Goal: Information Seeking & Learning: Learn about a topic

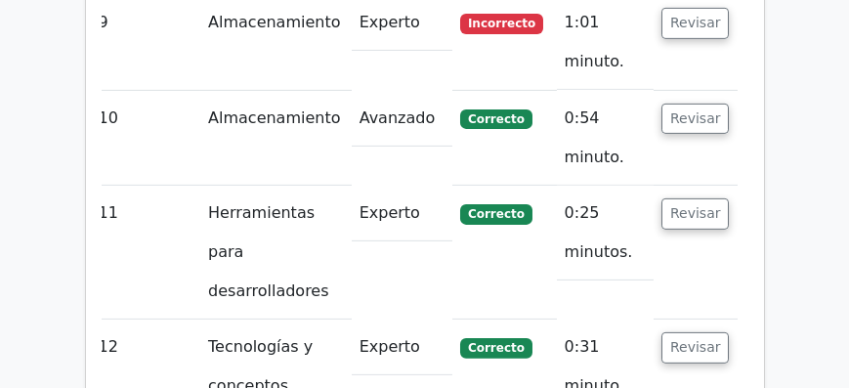
scroll to position [3245, 0]
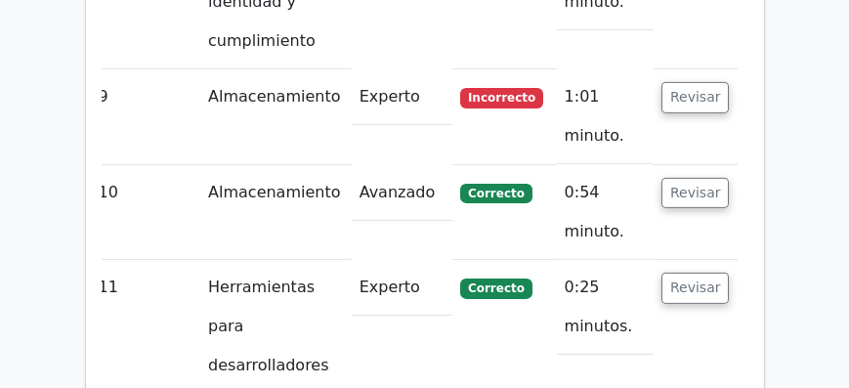
scroll to position [3302, 0]
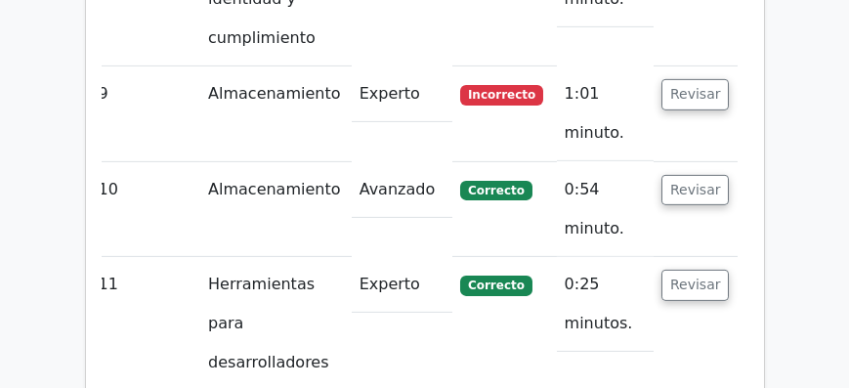
drag, startPoint x: 183, startPoint y: 215, endPoint x: 543, endPoint y: 259, distance: 363.1
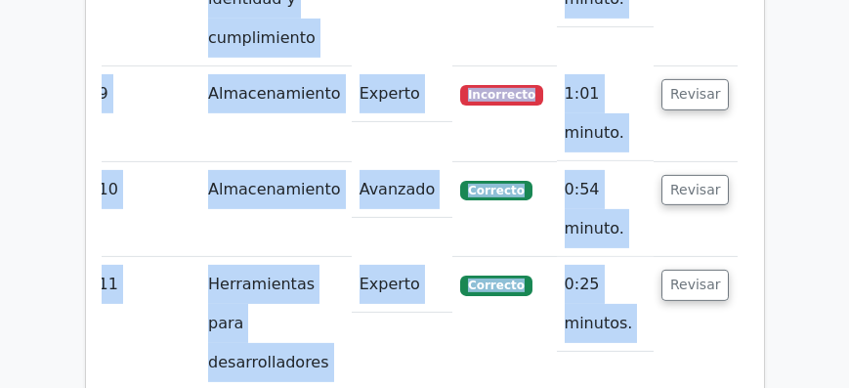
scroll to position [0, 0]
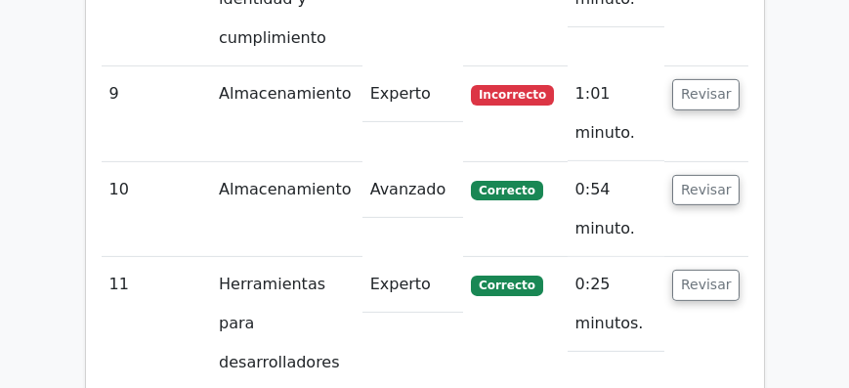
drag, startPoint x: 155, startPoint y: 210, endPoint x: 662, endPoint y: 257, distance: 509.1
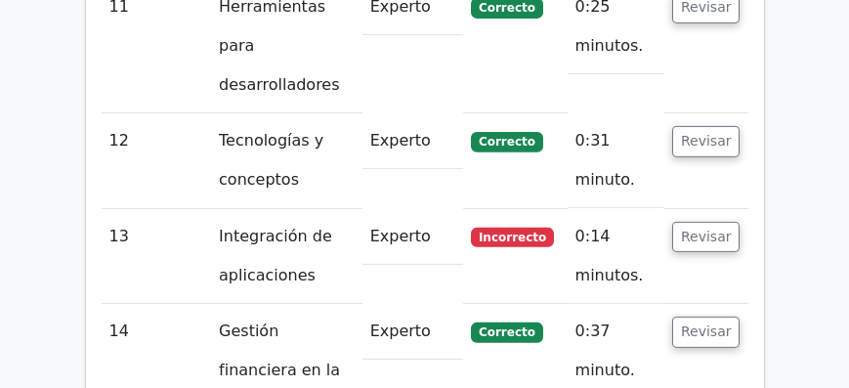
scroll to position [3580, 0]
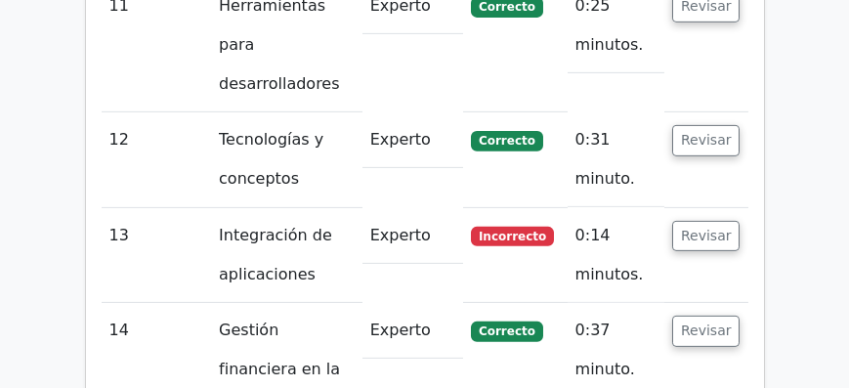
drag, startPoint x: 276, startPoint y: 238, endPoint x: 419, endPoint y: 240, distance: 142.6
drag, startPoint x: 435, startPoint y: 237, endPoint x: 533, endPoint y: 260, distance: 101.2
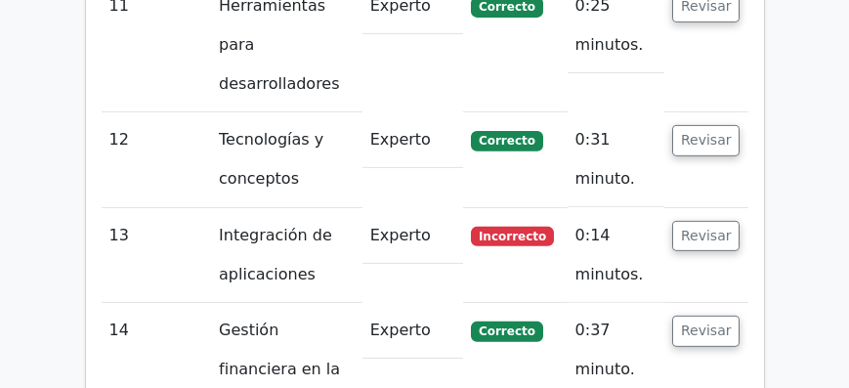
drag, startPoint x: 206, startPoint y: 256, endPoint x: 443, endPoint y: 253, distance: 237.4
drag, startPoint x: 477, startPoint y: 253, endPoint x: 562, endPoint y: 260, distance: 85.3
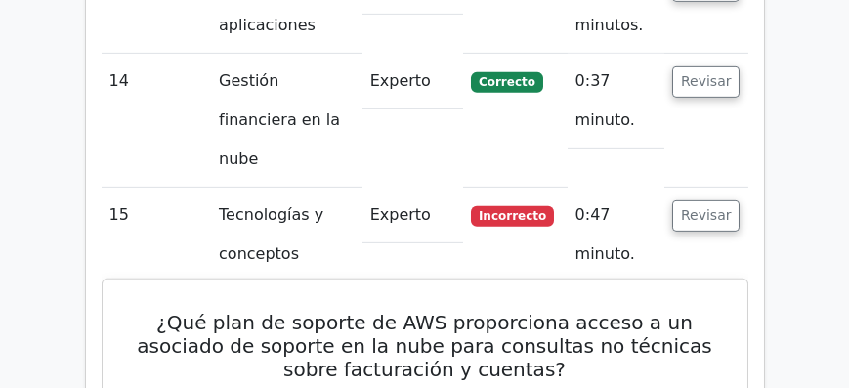
scroll to position [3915, 0]
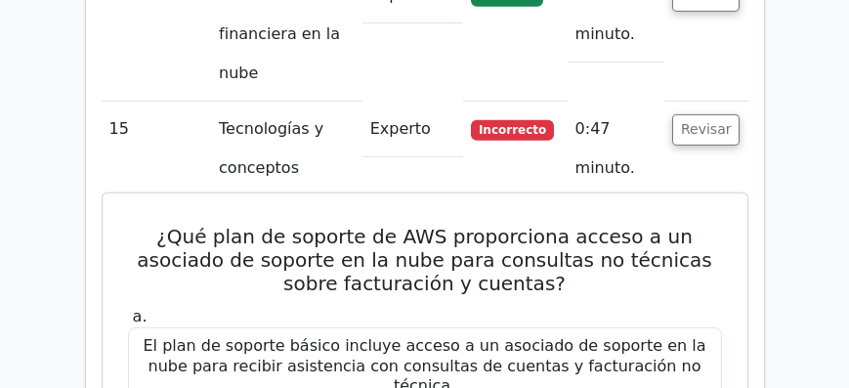
drag, startPoint x: 175, startPoint y: 196, endPoint x: 443, endPoint y: 221, distance: 269.7
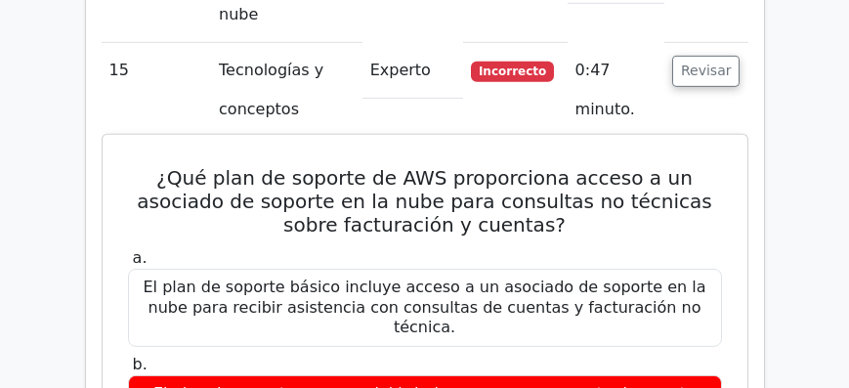
scroll to position [3971, 0]
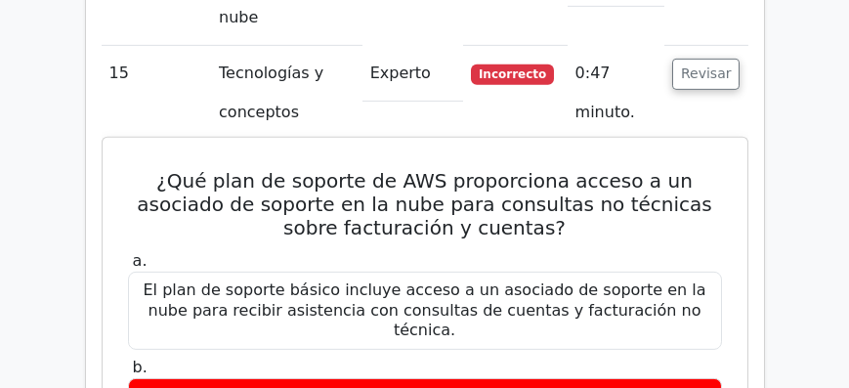
drag, startPoint x: 139, startPoint y: 159, endPoint x: 275, endPoint y: 155, distance: 136.8
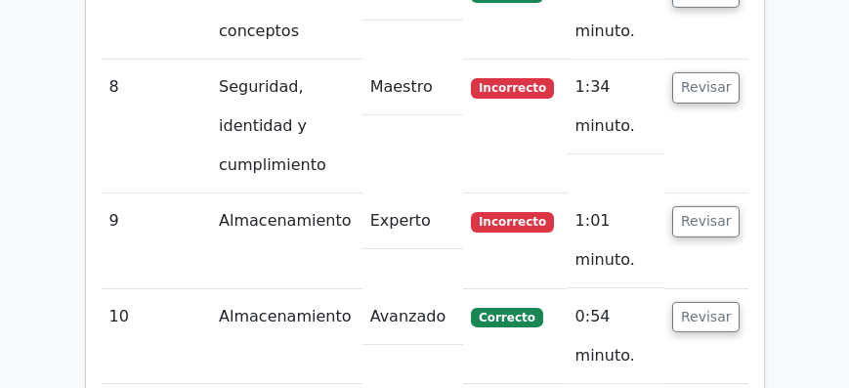
scroll to position [3189, 0]
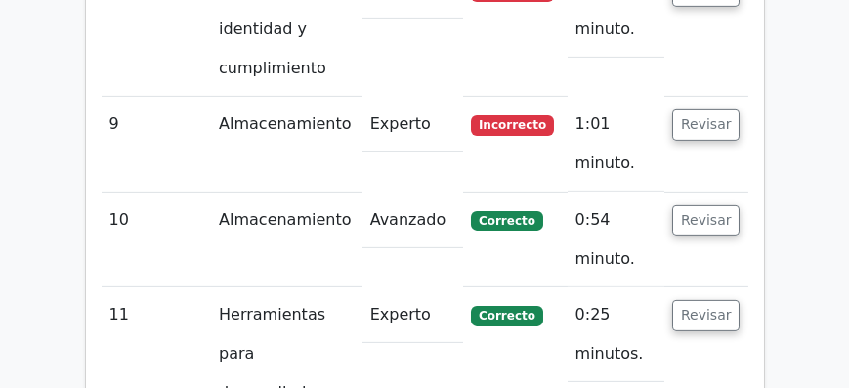
scroll to position [3302, 0]
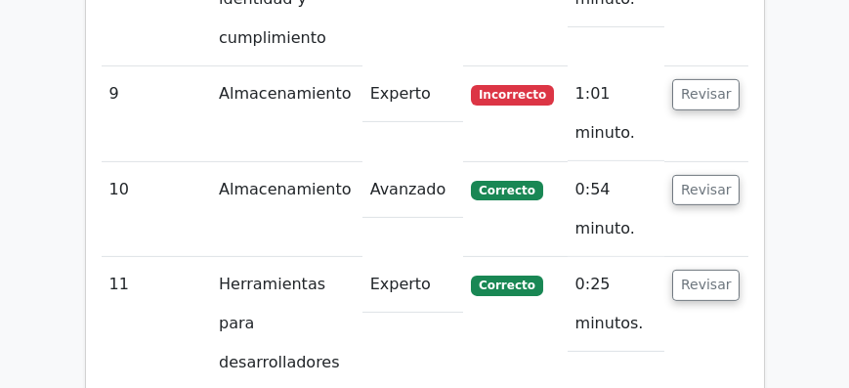
drag, startPoint x: 472, startPoint y: 157, endPoint x: 495, endPoint y: 159, distance: 23.5
drag, startPoint x: 655, startPoint y: 153, endPoint x: 551, endPoint y: 208, distance: 118.0
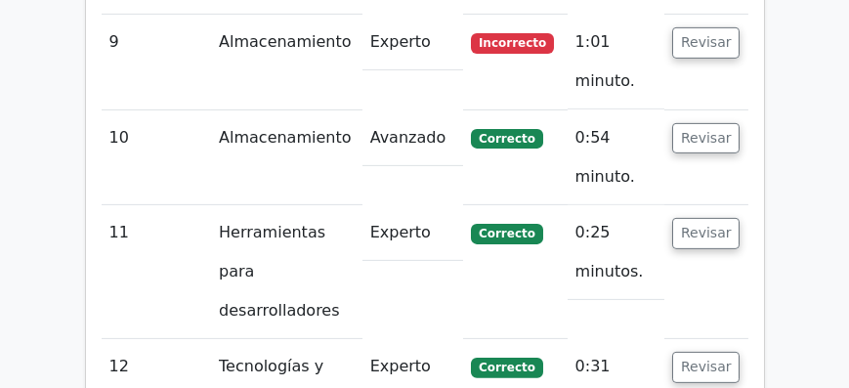
scroll to position [3357, 0]
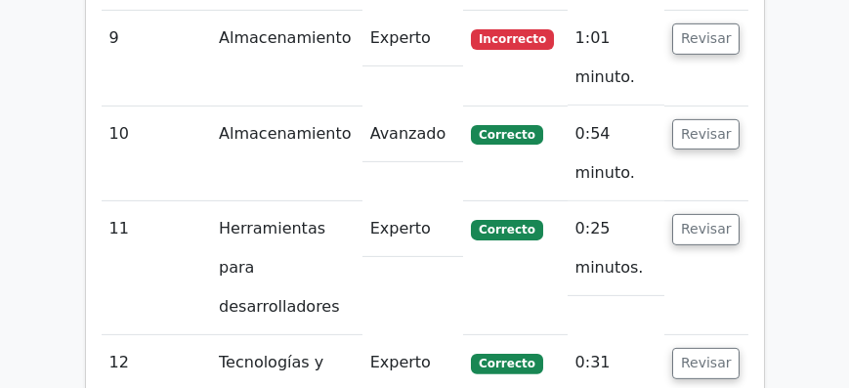
drag, startPoint x: 395, startPoint y: 271, endPoint x: 633, endPoint y: 275, distance: 238.4
copy font "Billing"
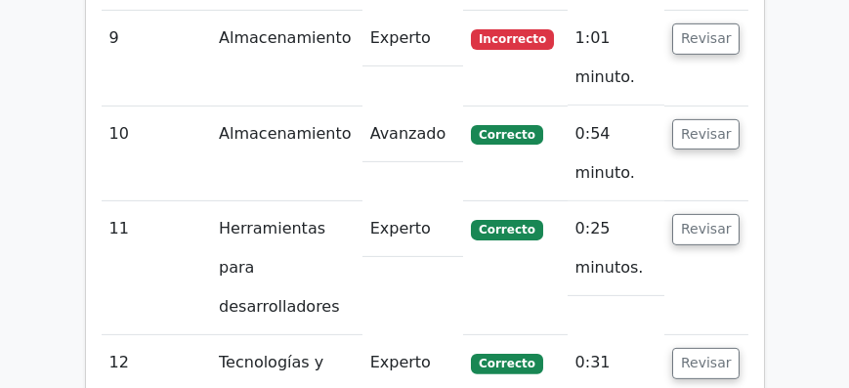
drag, startPoint x: 292, startPoint y: 98, endPoint x: 490, endPoint y: 100, distance: 198.3
copy font "AWS Billing Conductor"
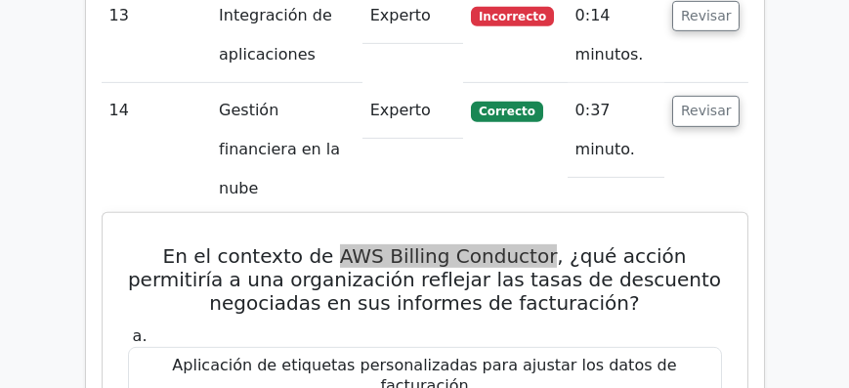
scroll to position [3804, 0]
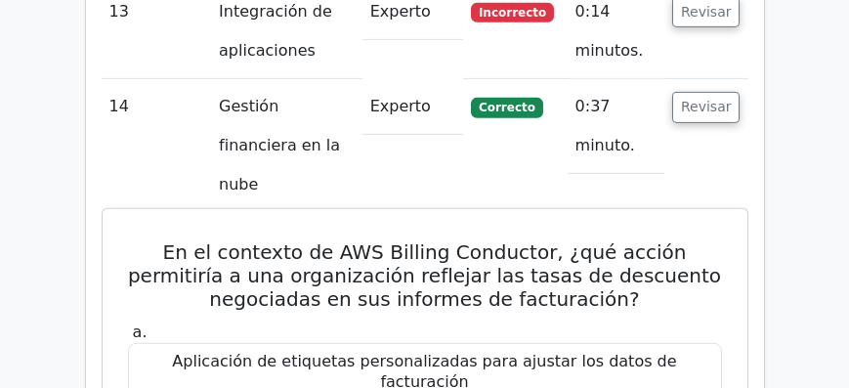
drag, startPoint x: 350, startPoint y: 61, endPoint x: 261, endPoint y: 160, distance: 133.5
copy font "herramienta que permite a los clientes de AWS personalizar su facturación para …"
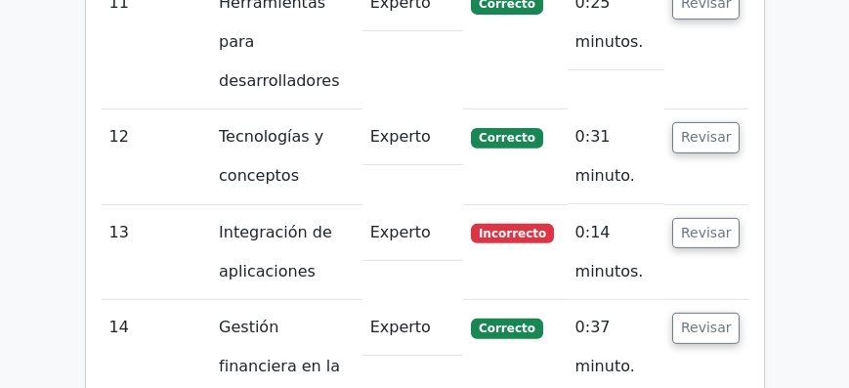
scroll to position [3580, 0]
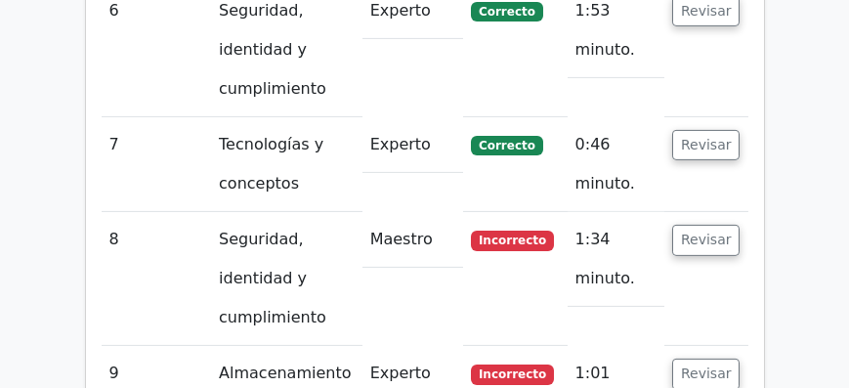
scroll to position [3022, 0]
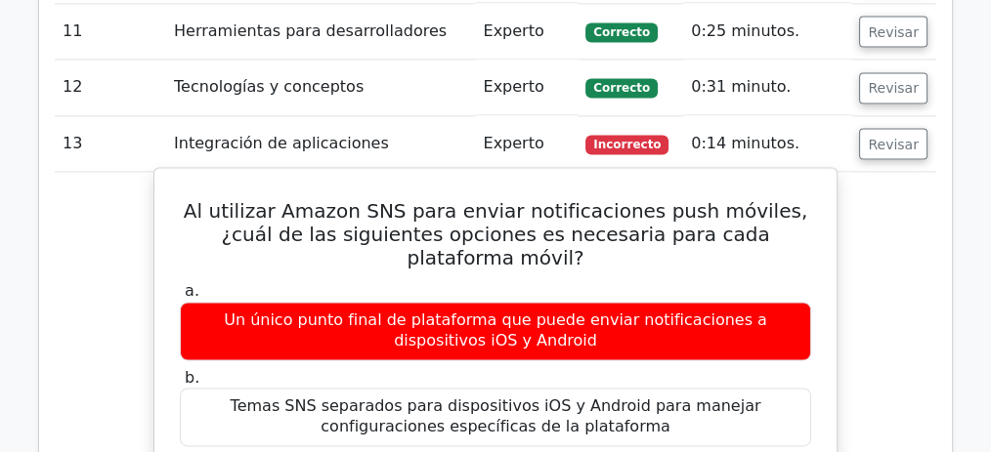
scroll to position [2929, 0]
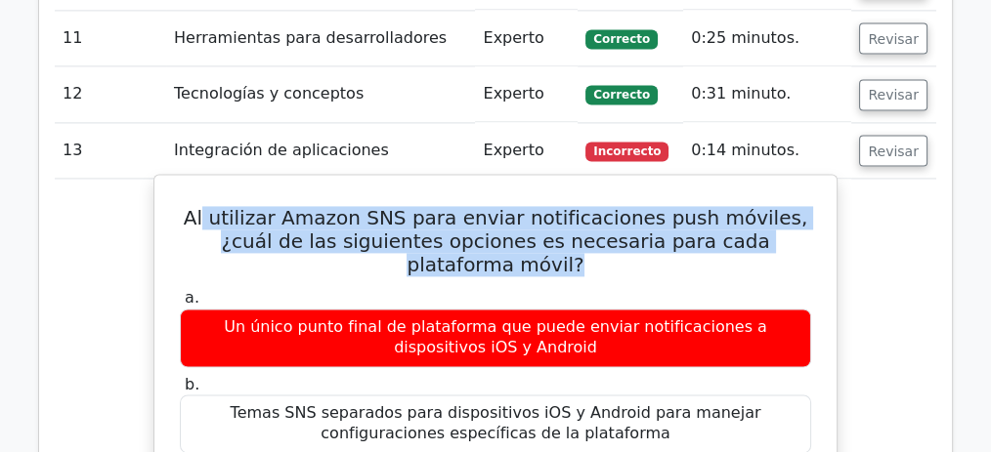
drag, startPoint x: 208, startPoint y: 143, endPoint x: 802, endPoint y: 161, distance: 594.2
click at [802, 206] on h5 "Al utilizar Amazon SNS para enviar notificaciones push móviles, ¿cuál de las si…" at bounding box center [495, 241] width 635 height 70
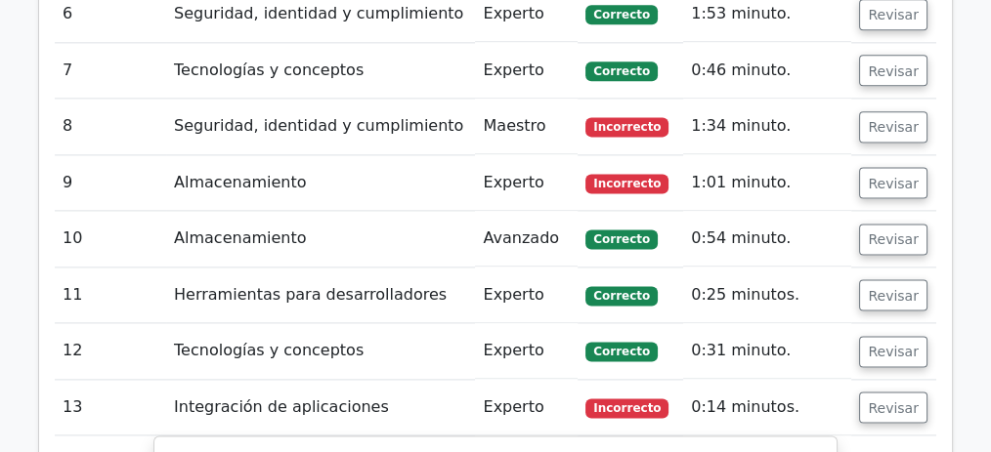
scroll to position [2669, 0]
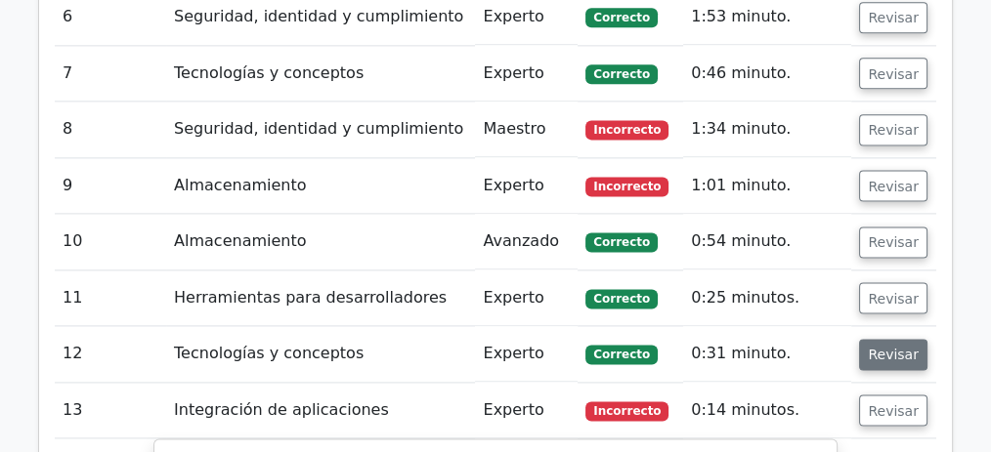
click at [848, 347] on font "Revisar" at bounding box center [892, 355] width 51 height 16
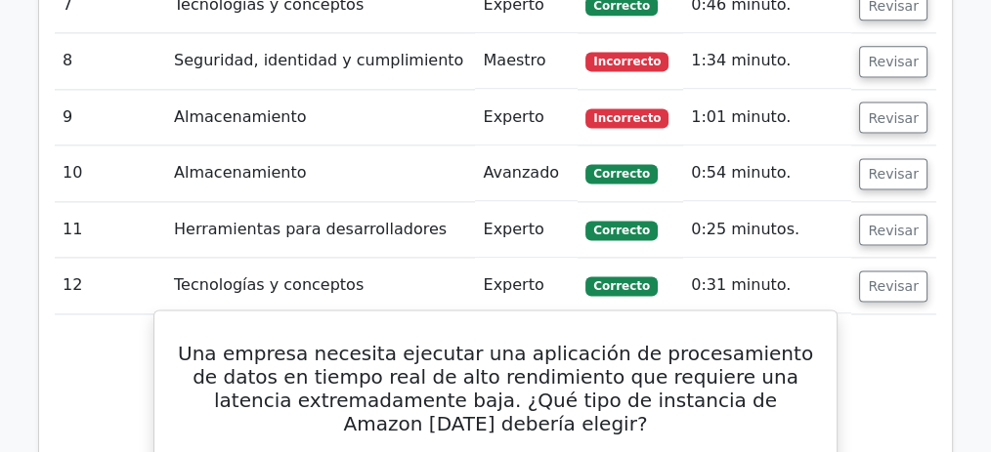
scroll to position [2733, 0]
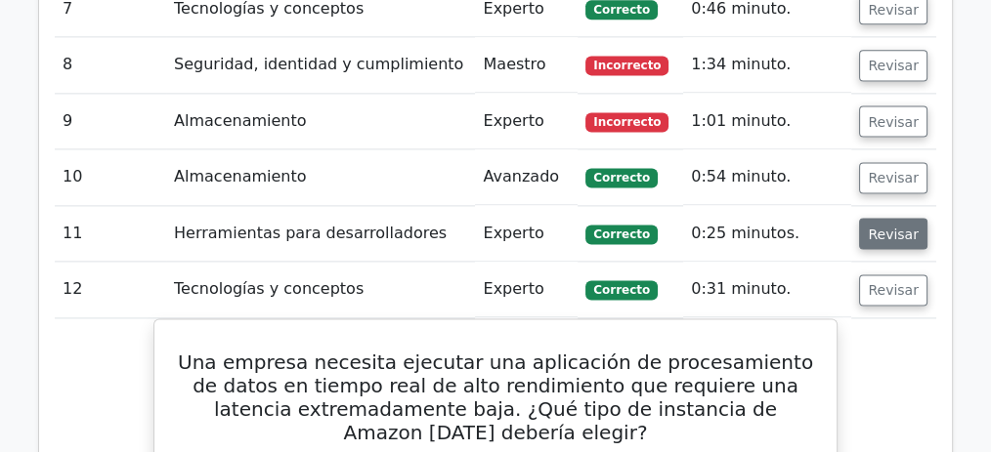
click at [848, 218] on button "Revisar" at bounding box center [893, 233] width 68 height 31
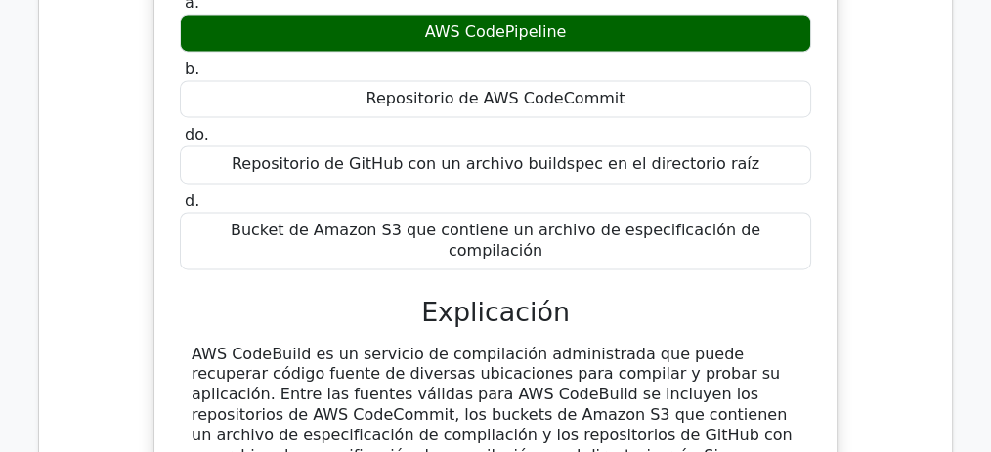
scroll to position [3189, 0]
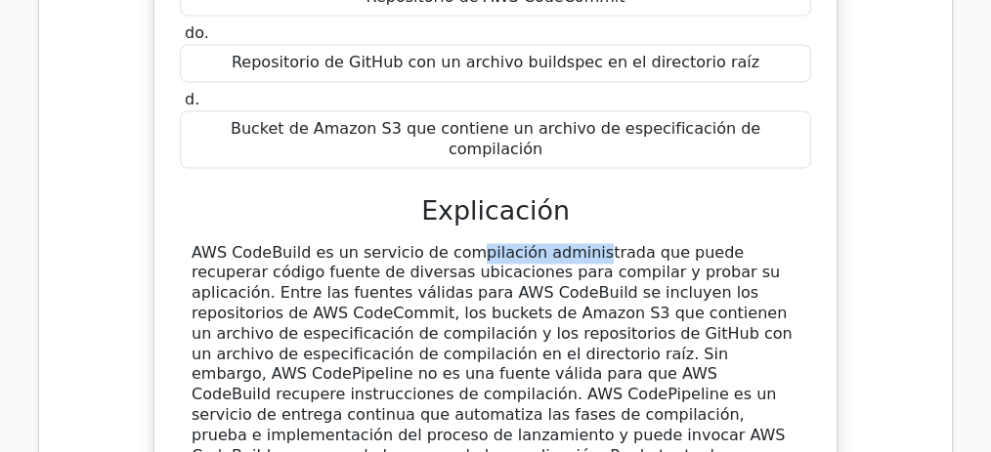
drag, startPoint x: 328, startPoint y: 154, endPoint x: 443, endPoint y: 153, distance: 114.3
click at [443, 243] on font "AWS CodeBuild es un servicio de compilación administrada que puede recuperar có…" at bounding box center [491, 374] width 601 height 263
click at [286, 243] on font "AWS CodeBuild es un servicio de compilación administrada que puede recuperar có…" at bounding box center [491, 374] width 601 height 263
click at [289, 243] on font "AWS CodeBuild es un servicio de compilación administrada que puede recuperar có…" at bounding box center [491, 374] width 601 height 263
copy font "CodeBuild"
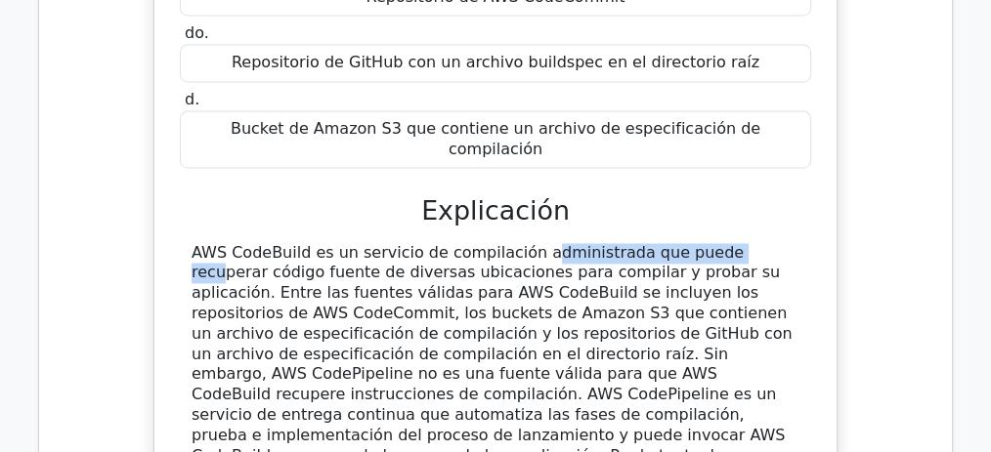
drag, startPoint x: 401, startPoint y: 150, endPoint x: 583, endPoint y: 155, distance: 181.8
click at [583, 243] on font "AWS CodeBuild es un servicio de compilación administrada que puede recuperar có…" at bounding box center [491, 374] width 601 height 263
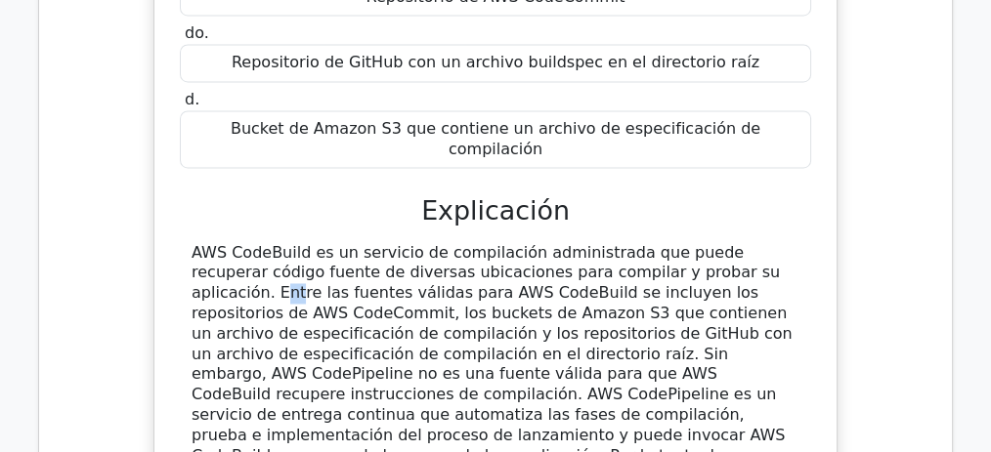
drag, startPoint x: 562, startPoint y: 171, endPoint x: 573, endPoint y: 171, distance: 11.7
click at [573, 243] on font "AWS CodeBuild es un servicio de compilación administrada que puede recuperar có…" at bounding box center [491, 374] width 601 height 263
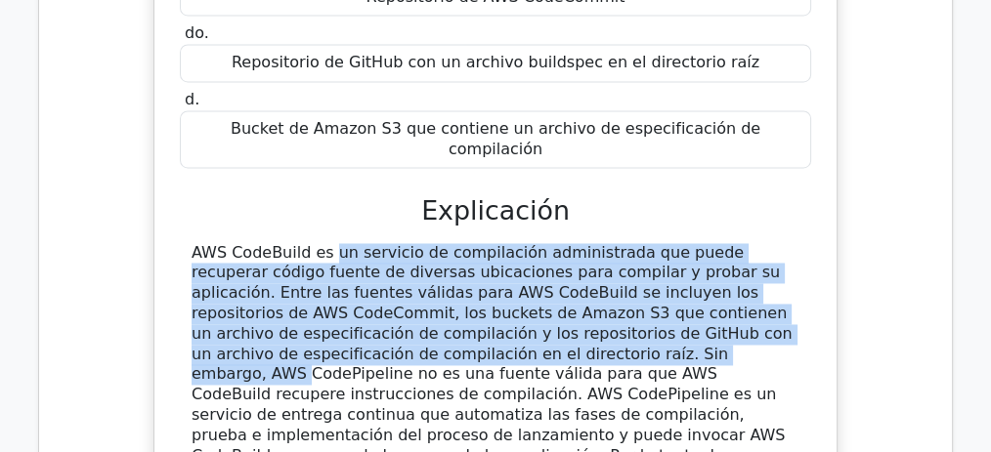
drag, startPoint x: 222, startPoint y: 253, endPoint x: 164, endPoint y: 153, distance: 115.1
click at [164, 153] on div "¿Cuál de las siguientes NO es una fuente válida para que AWS CodeBuild recupere…" at bounding box center [495, 194] width 666 height 769
copy font "AWS CodeBuild es un servicio de compilación administrada que puede recuperar có…"
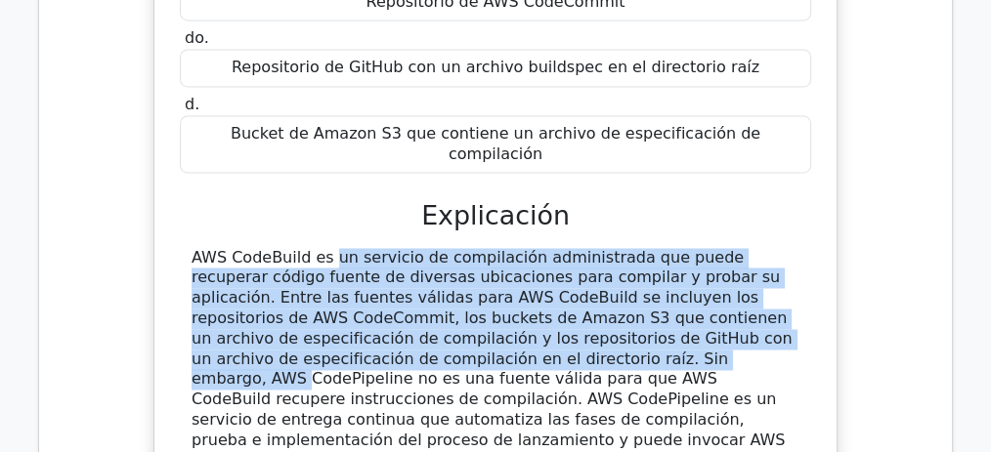
click at [848, 202] on div "¿Cuál de las siguientes NO es una fuente válida para que AWS CodeBuild recupere…" at bounding box center [495, 211] width 881 height 810
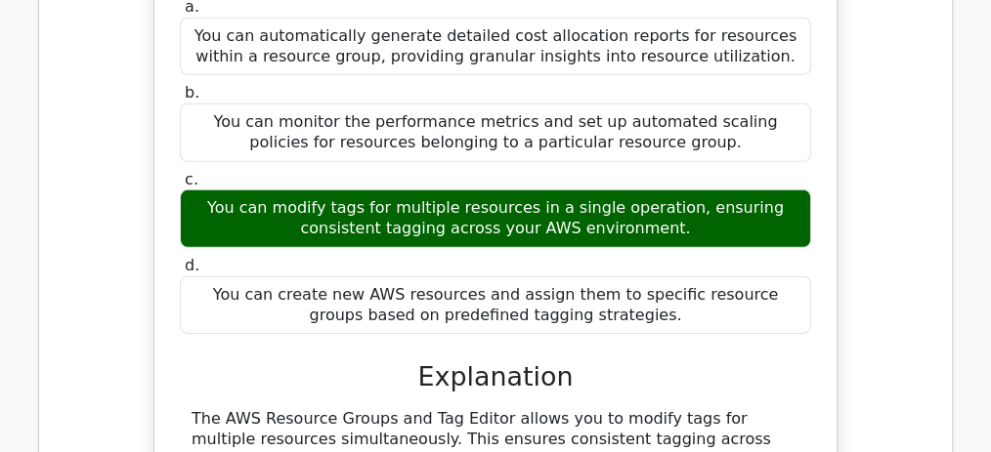
scroll to position [15001, 0]
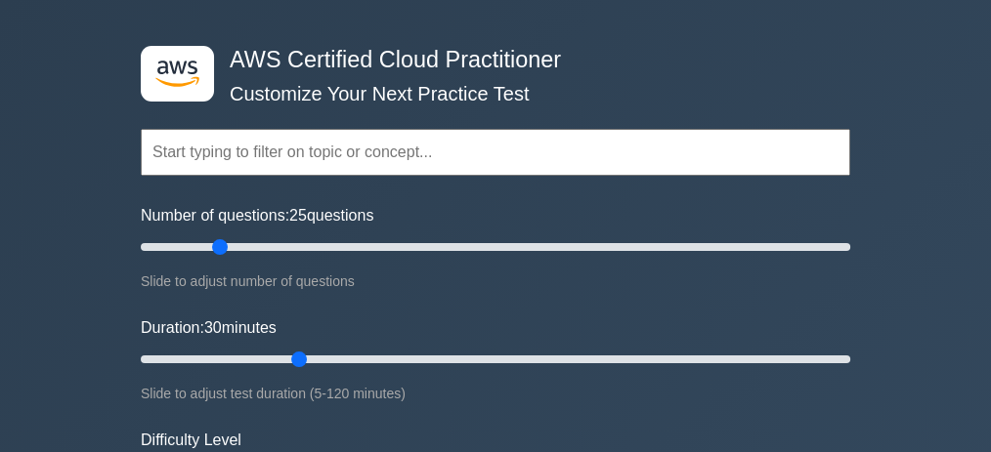
scroll to position [64, 0]
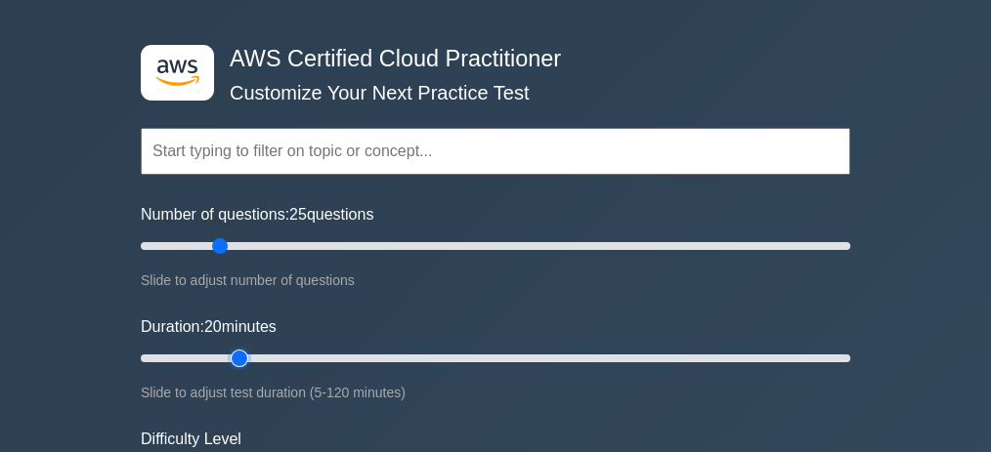
drag, startPoint x: 298, startPoint y: 354, endPoint x: 241, endPoint y: 355, distance: 56.7
type input "20"
click at [241, 355] on input "Duration: 20 minutes" at bounding box center [495, 358] width 709 height 23
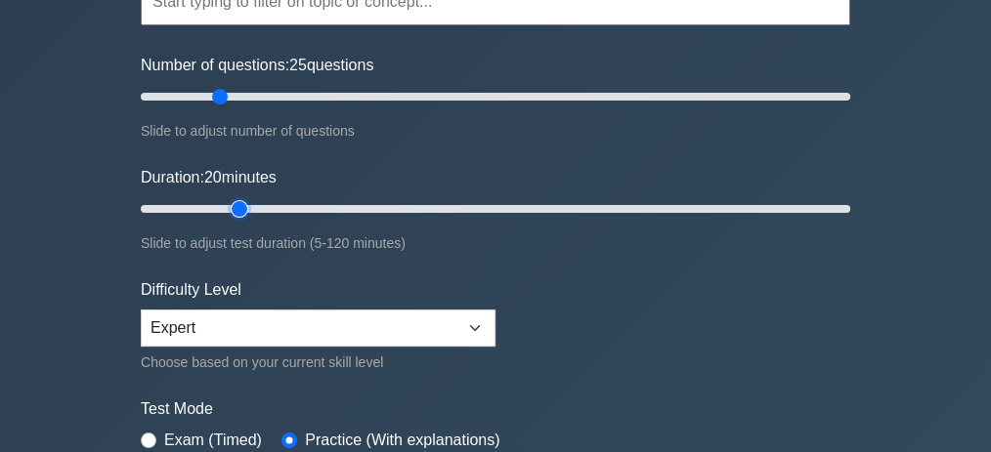
scroll to position [325, 0]
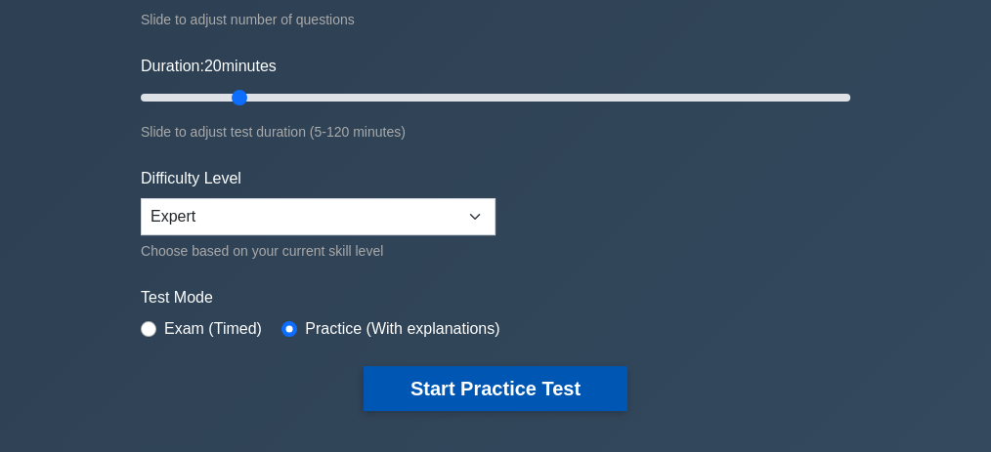
click at [524, 383] on button "Start Practice Test" at bounding box center [495, 388] width 264 height 45
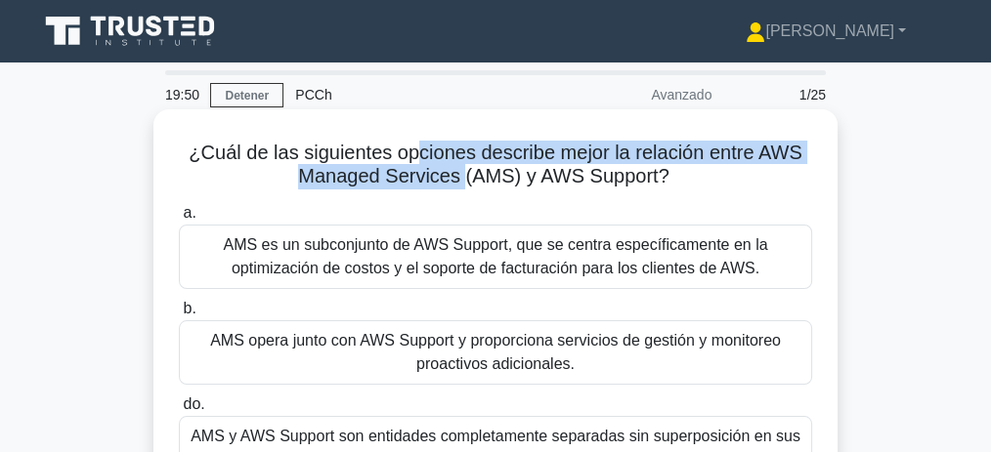
drag, startPoint x: 454, startPoint y: 158, endPoint x: 462, endPoint y: 179, distance: 22.0
click at [462, 179] on font "¿Cuál de las siguientes opciones describe mejor la relación entre AWS Managed S…" at bounding box center [495, 164] width 612 height 45
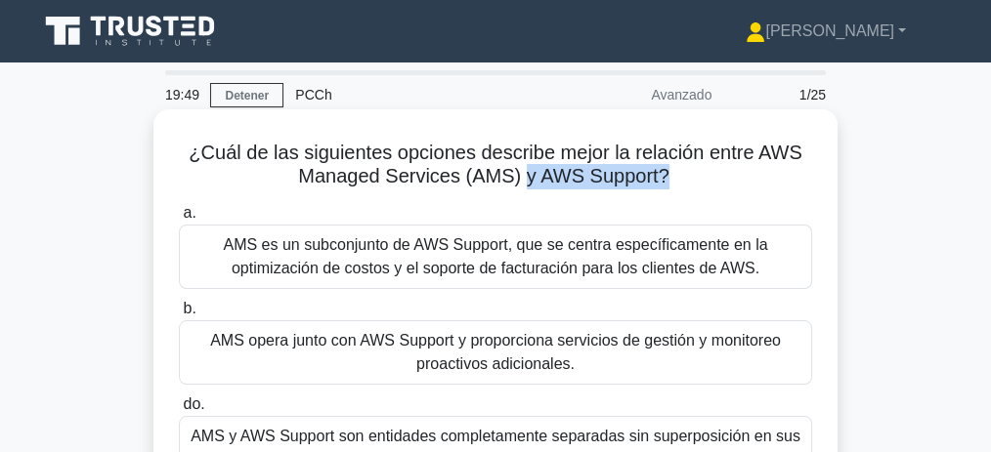
drag, startPoint x: 521, startPoint y: 178, endPoint x: 664, endPoint y: 183, distance: 143.7
click at [664, 183] on font "¿Cuál de las siguientes opciones describe mejor la relación entre AWS Managed S…" at bounding box center [495, 164] width 612 height 45
drag, startPoint x: 521, startPoint y: 159, endPoint x: 700, endPoint y: 169, distance: 180.0
click at [700, 169] on h5 "¿Cuál de las siguientes opciones describe mejor la relación entre AWS Managed S…" at bounding box center [495, 165] width 637 height 49
click at [250, 197] on div "¿Cuál de las siguientes opciones describe mejor la relación entre AWS Managed S…" at bounding box center [495, 372] width 668 height 510
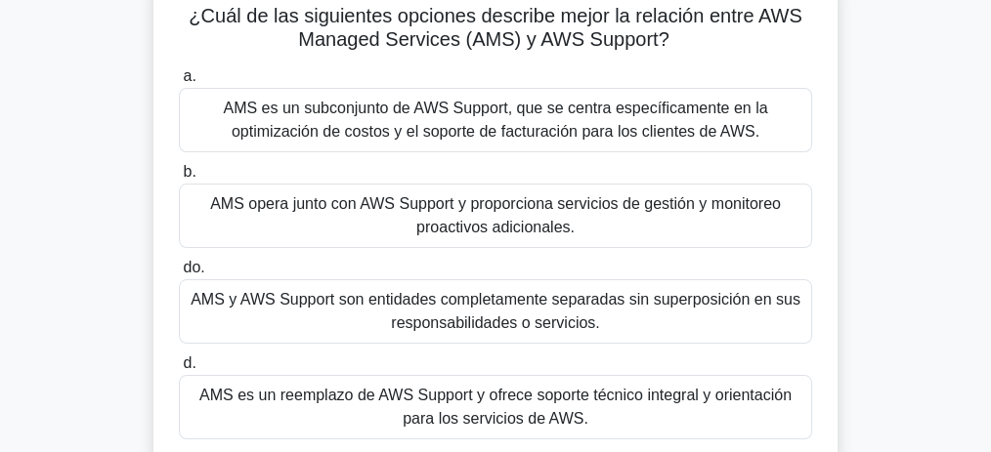
scroll to position [130, 0]
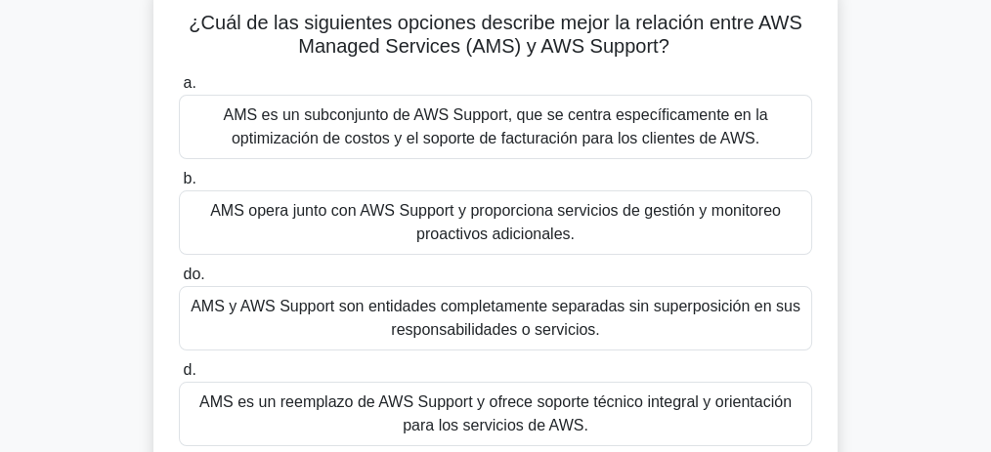
click at [537, 237] on font "AMS opera junto con AWS Support y proporciona servicios de gestión y monitoreo …" at bounding box center [495, 222] width 570 height 40
click at [179, 186] on input "b. AMS opera junto con AWS Support y proporciona servicios de gestión y monitor…" at bounding box center [179, 179] width 0 height 13
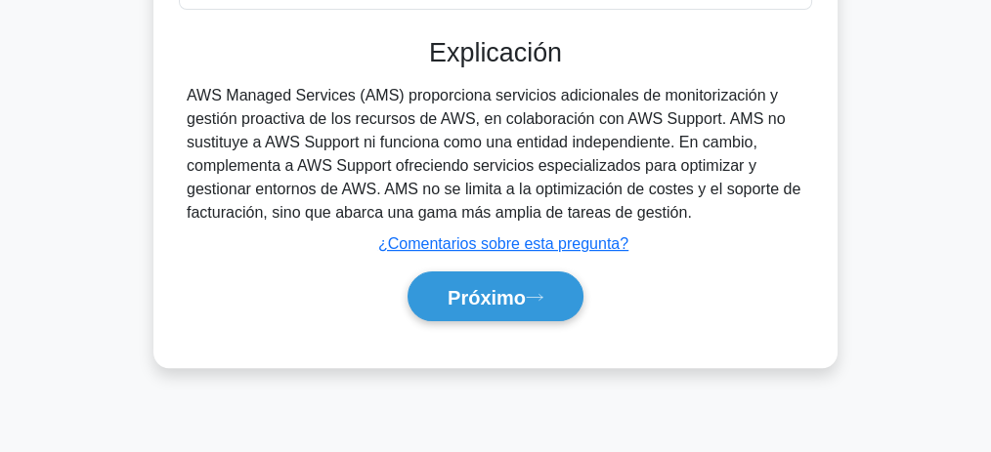
scroll to position [603, 0]
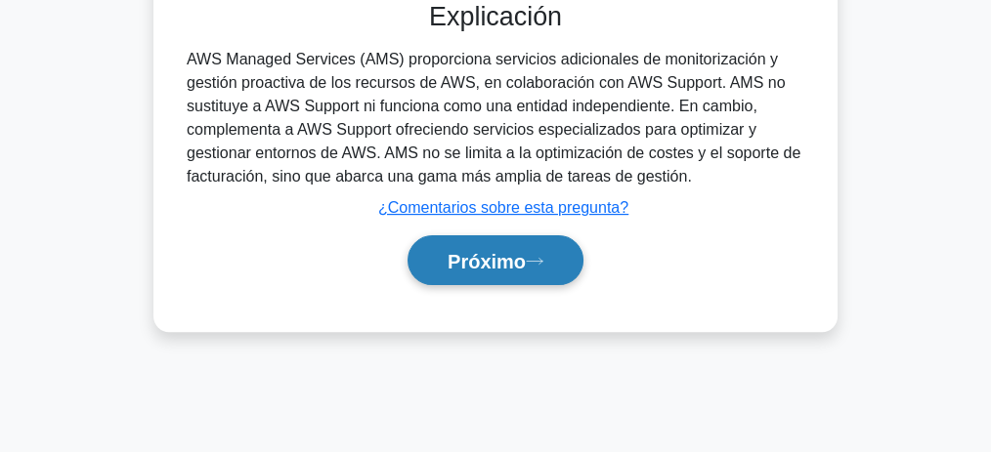
click at [502, 264] on font "Próximo" at bounding box center [486, 261] width 78 height 21
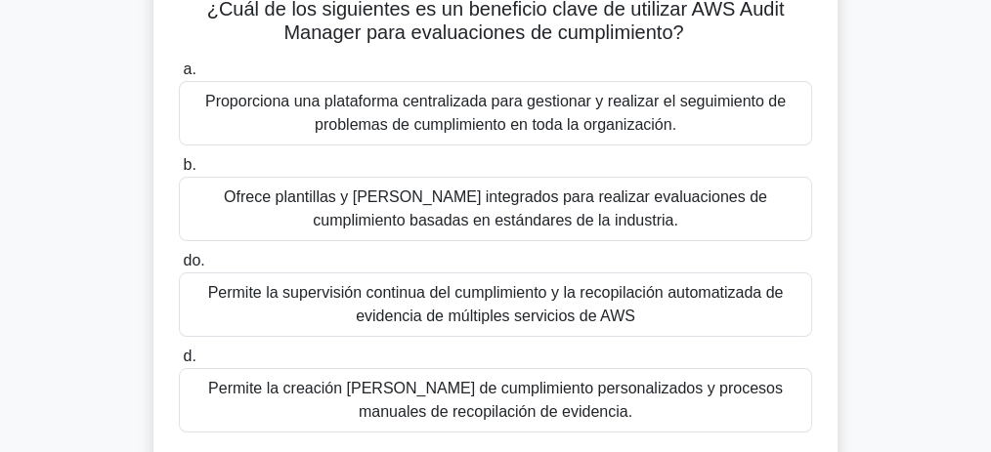
scroll to position [147, 0]
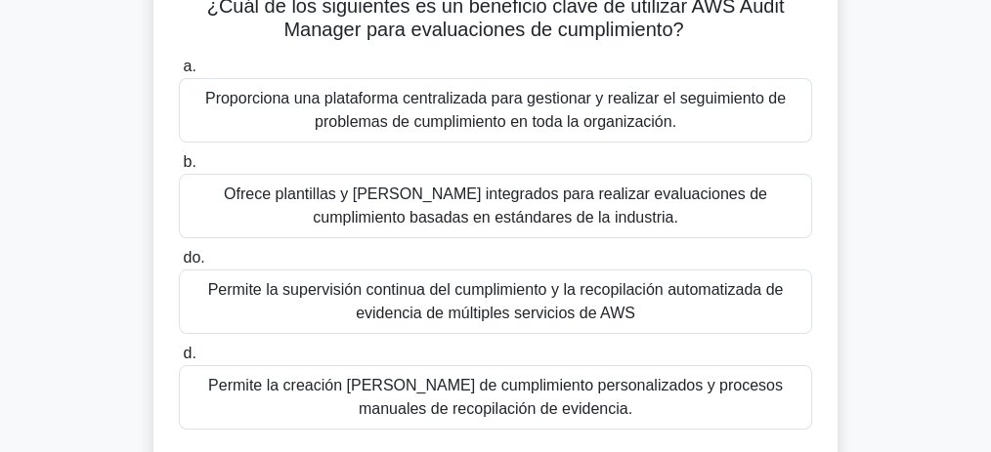
click at [524, 301] on font "Permite la supervisión continua del cumplimiento y la recopilación automatizada…" at bounding box center [495, 301] width 575 height 40
click at [179, 265] on input "do. Permite la supervisión continua del cumplimiento y la recopilación automati…" at bounding box center [179, 258] width 0 height 13
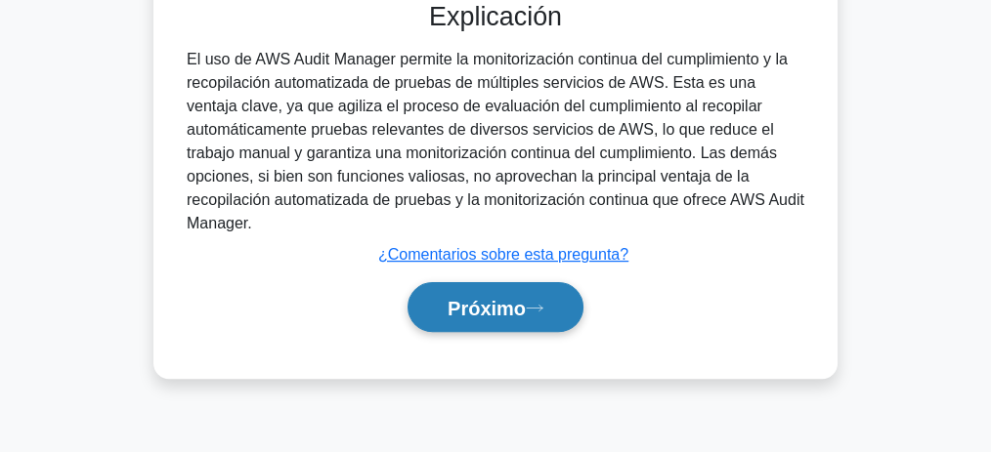
click at [505, 320] on button "Próximo" at bounding box center [495, 307] width 176 height 50
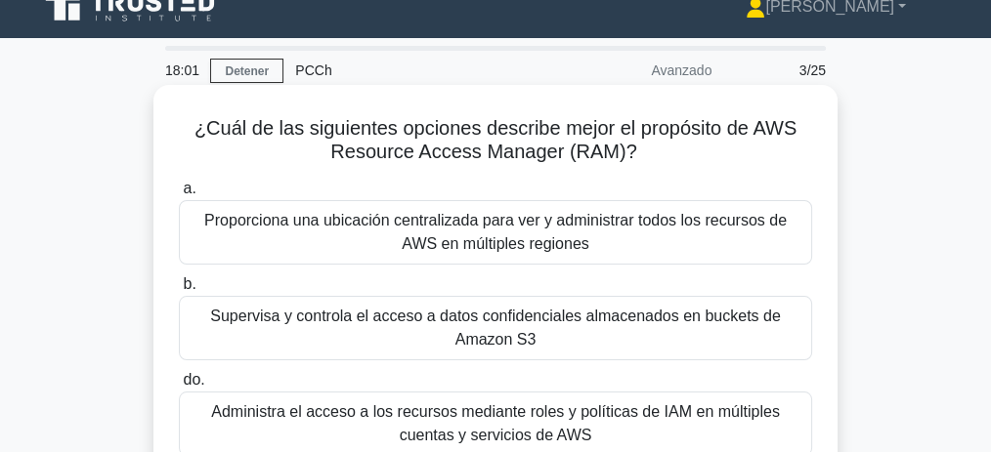
scroll to position [0, 0]
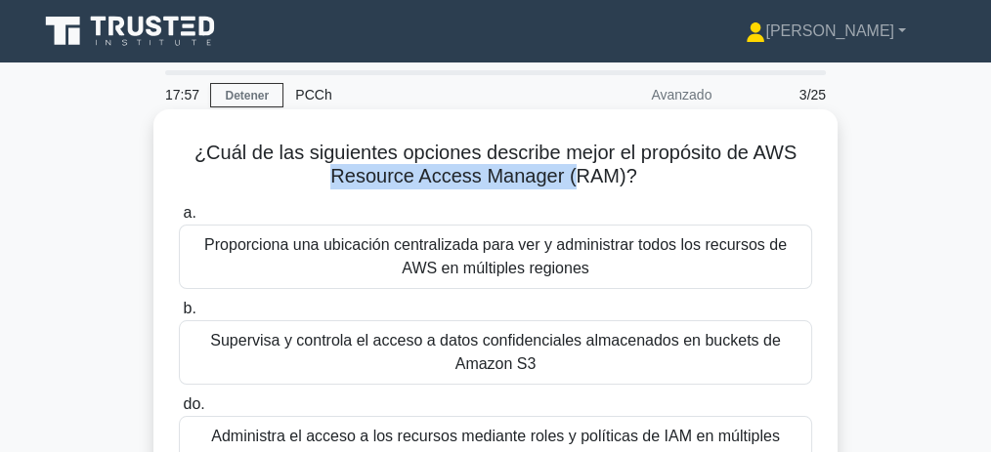
drag, startPoint x: 335, startPoint y: 183, endPoint x: 574, endPoint y: 188, distance: 239.4
click at [574, 187] on font "¿Cuál de las siguientes opciones describe mejor el propósito de AWS Resource Ac…" at bounding box center [495, 164] width 602 height 45
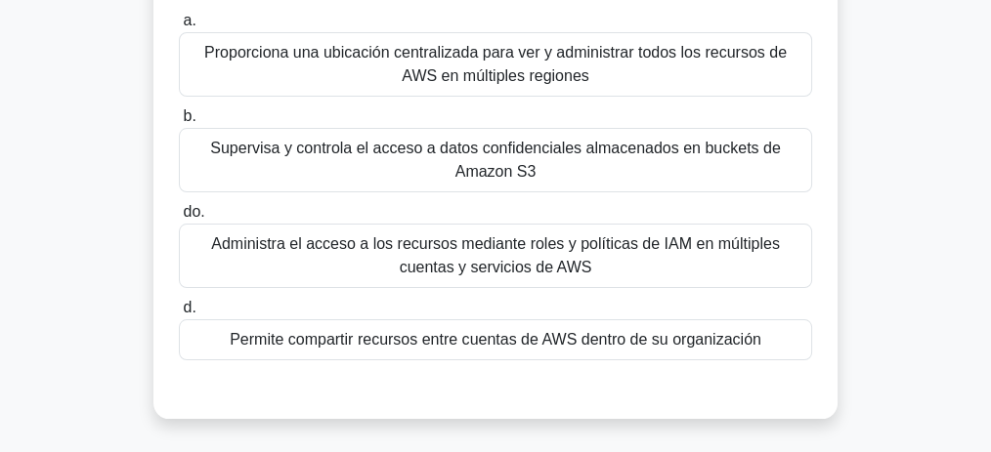
scroll to position [195, 0]
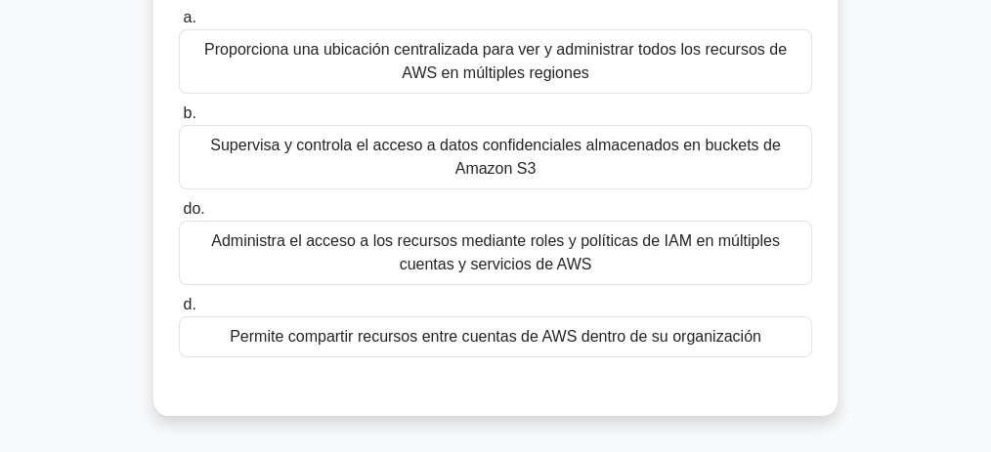
click at [544, 334] on font "Permite compartir recursos entre cuentas de AWS dentro de su organización" at bounding box center [495, 336] width 531 height 17
click at [179, 312] on input "d. Permite compartir recursos entre cuentas de AWS dentro de su organización" at bounding box center [179, 305] width 0 height 13
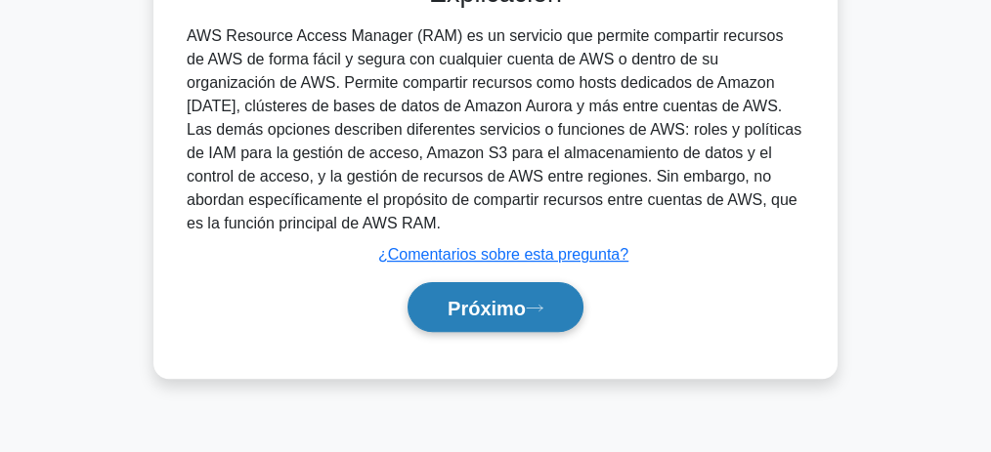
click at [493, 311] on font "Próximo" at bounding box center [486, 308] width 78 height 21
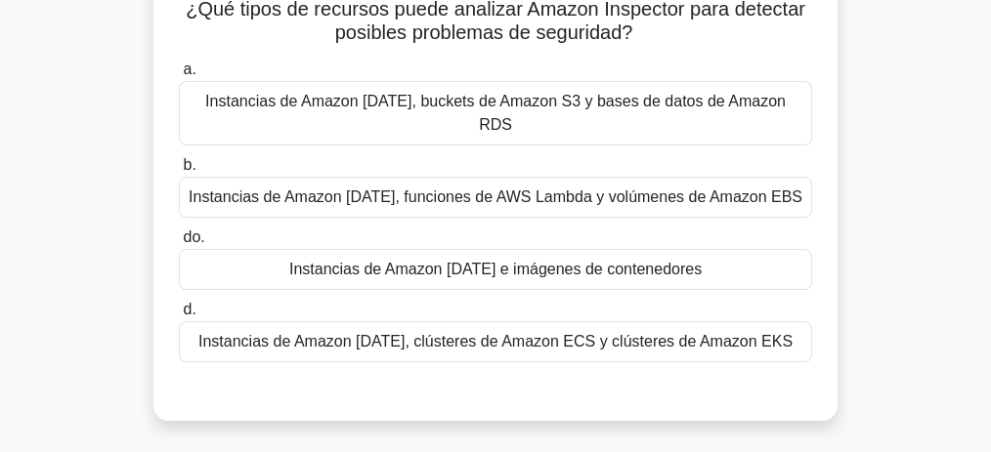
scroll to position [147, 0]
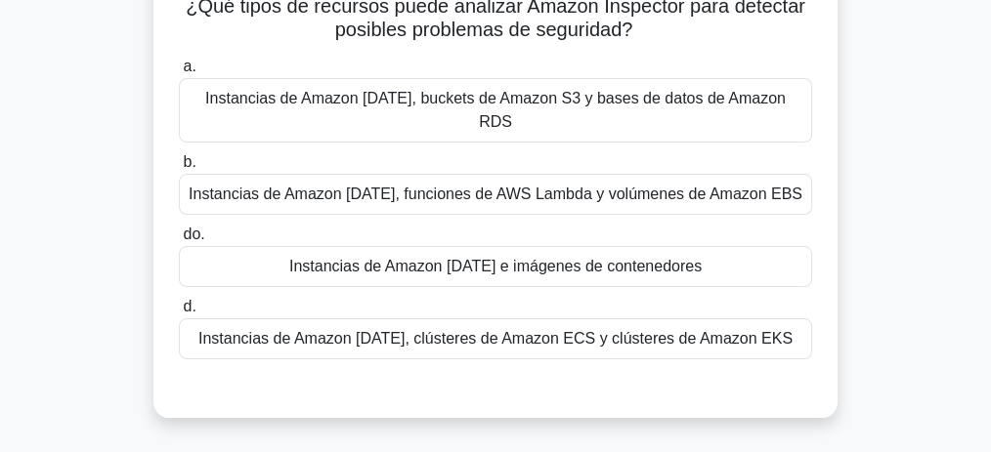
click at [621, 258] on font "Instancias de Amazon EC2 e imágenes de contenedores" at bounding box center [495, 266] width 412 height 17
click at [179, 241] on input "do. Instancias de Amazon EC2 e imágenes de contenedores" at bounding box center [179, 235] width 0 height 13
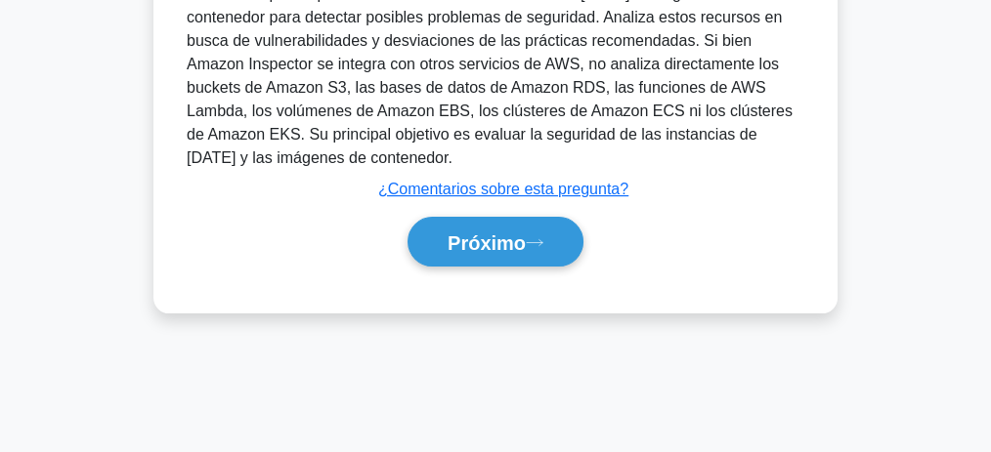
scroll to position [603, 0]
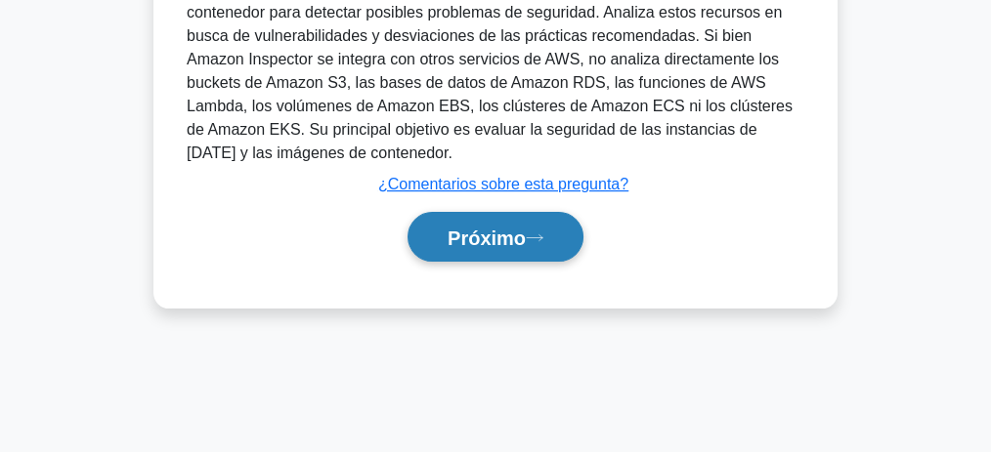
click at [489, 228] on font "Próximo" at bounding box center [486, 238] width 78 height 21
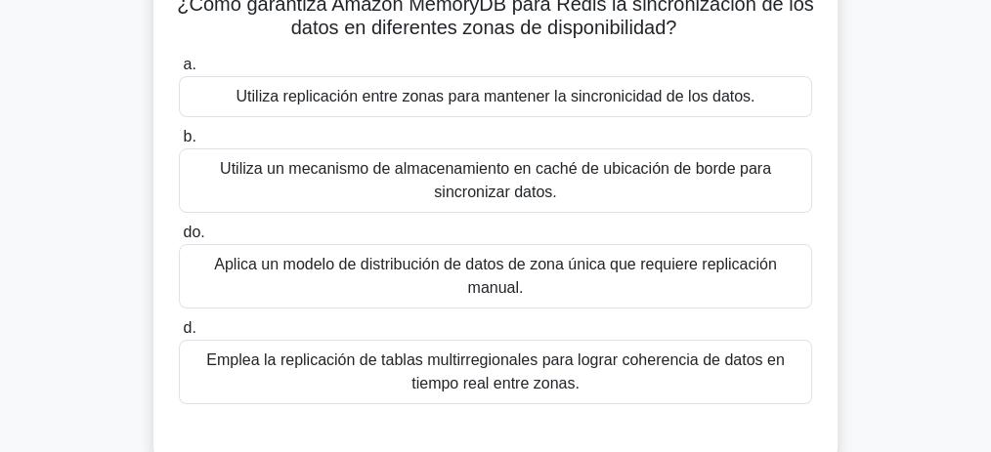
scroll to position [151, 0]
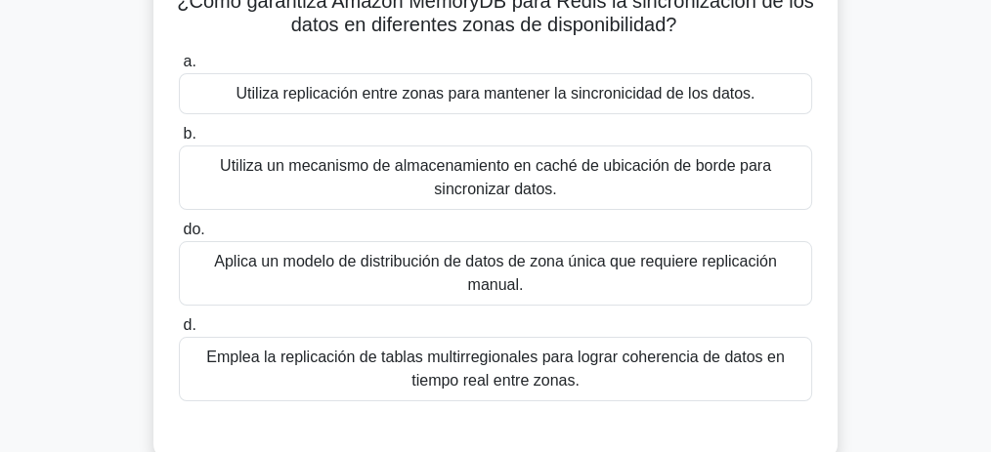
click at [571, 106] on div "Utiliza replicación entre zonas para mantener la sincronicidad de los datos." at bounding box center [495, 93] width 633 height 41
click at [179, 68] on input "a. Utiliza replicación entre zonas para mantener la sincronicidad de los datos." at bounding box center [179, 62] width 0 height 13
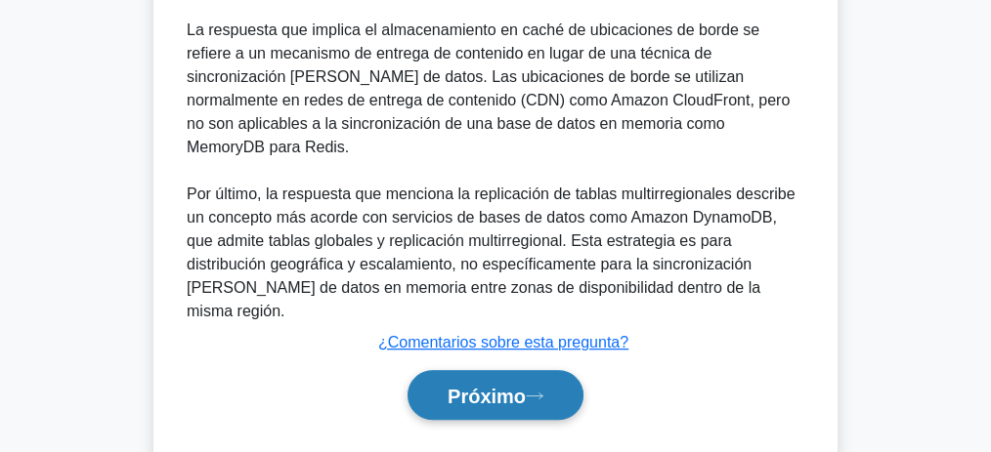
click at [476, 386] on font "Próximo" at bounding box center [486, 396] width 78 height 21
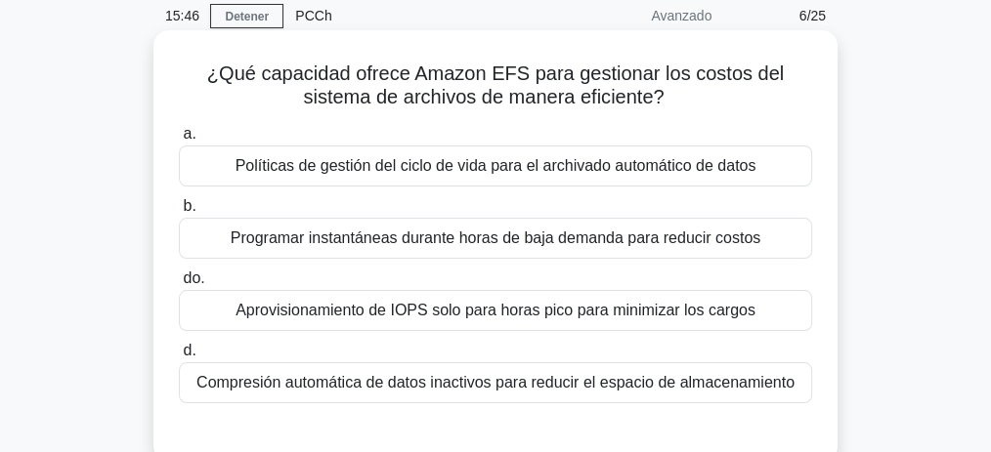
scroll to position [81, 0]
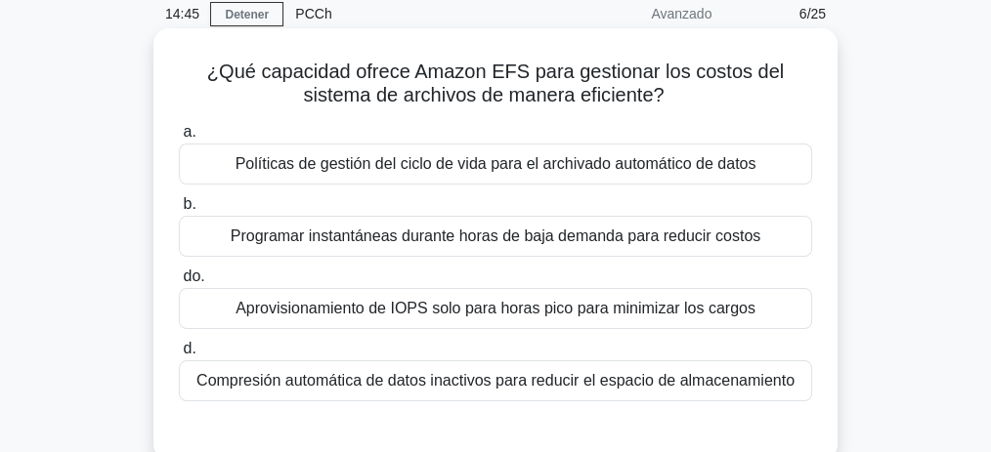
click at [562, 162] on font "Políticas de gestión del ciclo de vida para el archivado automático de datos" at bounding box center [495, 163] width 521 height 17
click at [179, 139] on input "a. Políticas de gestión del ciclo de vida para el archivado automático de datos" at bounding box center [179, 132] width 0 height 13
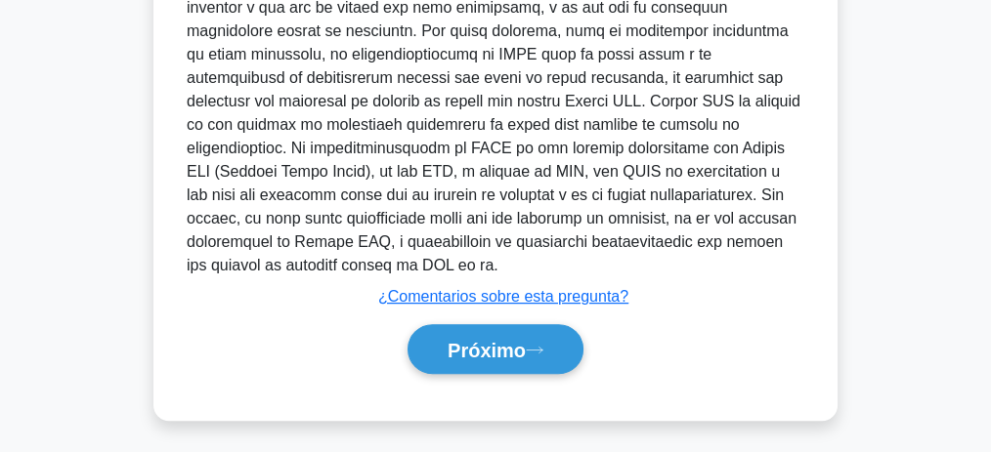
scroll to position [655, 0]
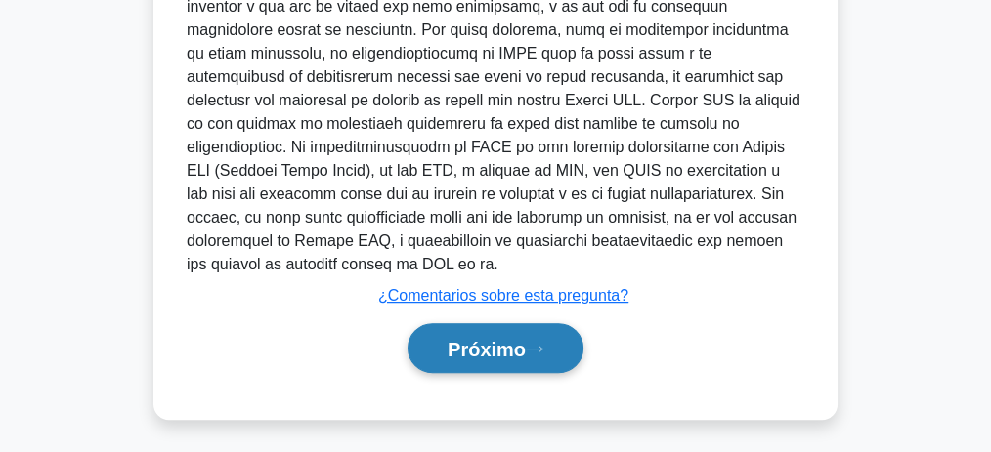
click at [478, 350] on font "Próximo" at bounding box center [486, 349] width 78 height 21
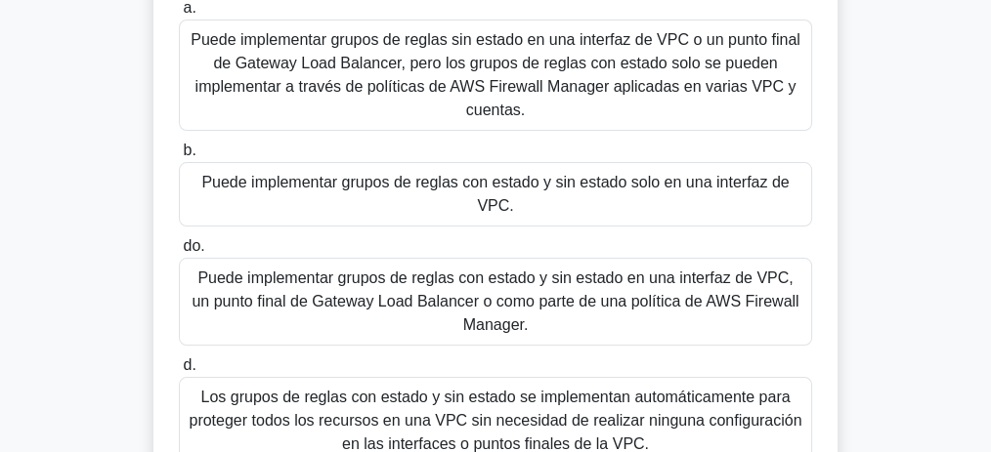
scroll to position [199, 0]
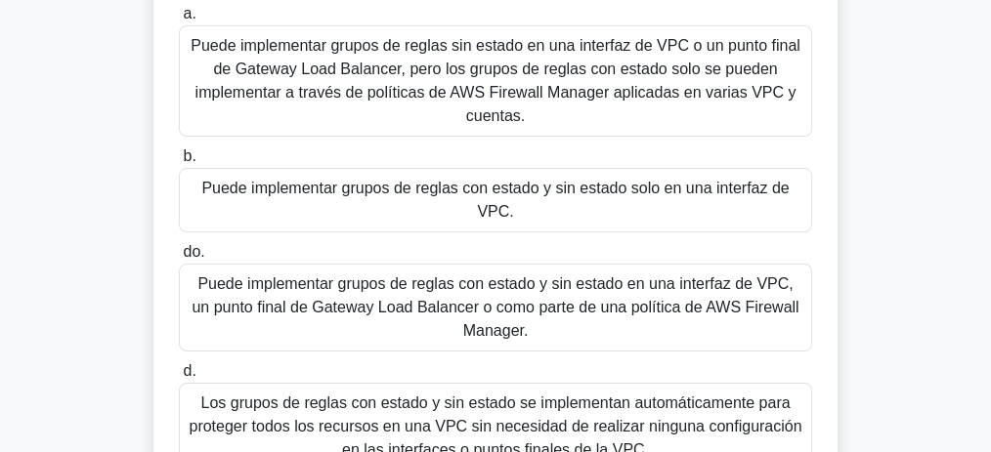
click at [380, 209] on font "Puede implementar grupos de reglas con estado y sin estado solo en una interfaz…" at bounding box center [495, 200] width 615 height 47
click at [179, 163] on input "b. Puede implementar grupos de reglas con estado y sin estado solo en una inter…" at bounding box center [179, 156] width 0 height 13
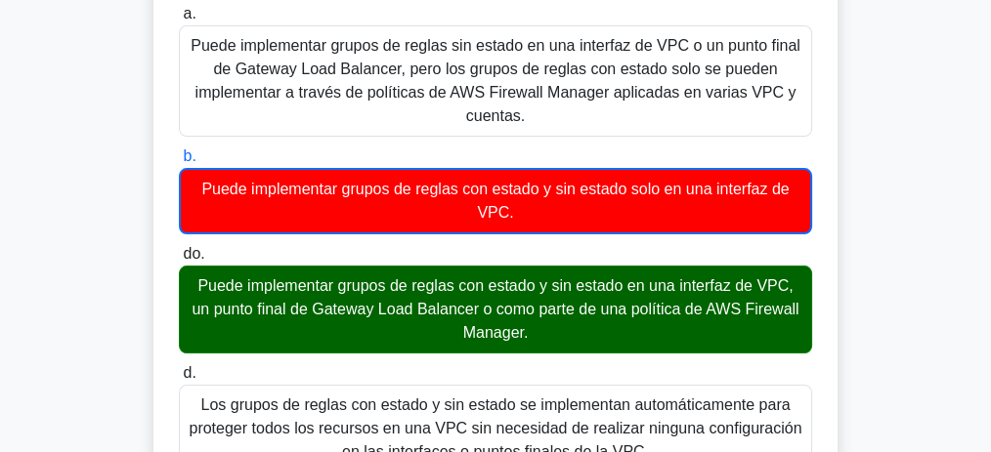
click at [916, 221] on div "Al utilizar AWS Network Firewall, ¿dónde se pueden implementar grupos de reglas…" at bounding box center [495, 399] width 938 height 968
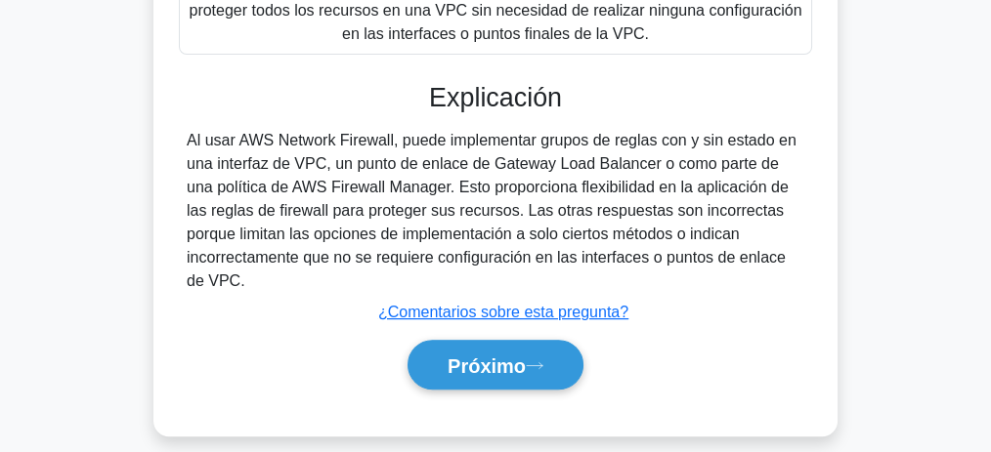
scroll to position [634, 0]
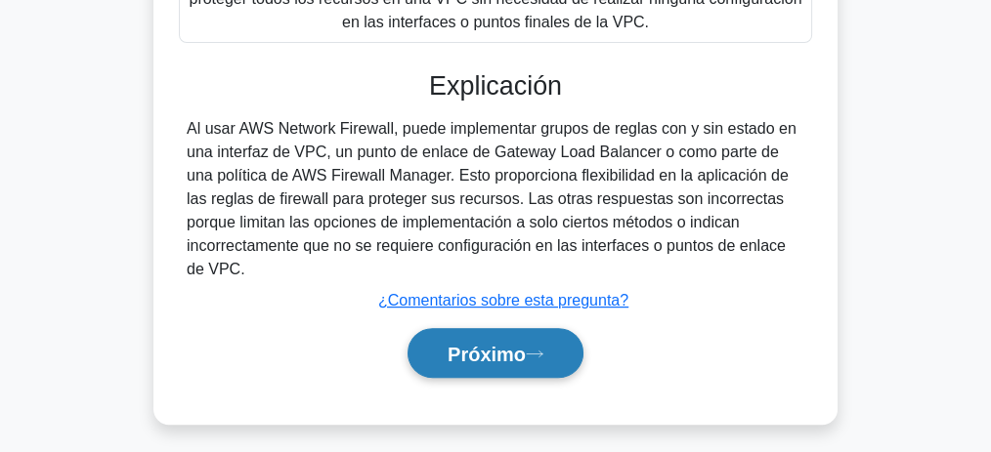
click at [505, 344] on font "Próximo" at bounding box center [486, 354] width 78 height 21
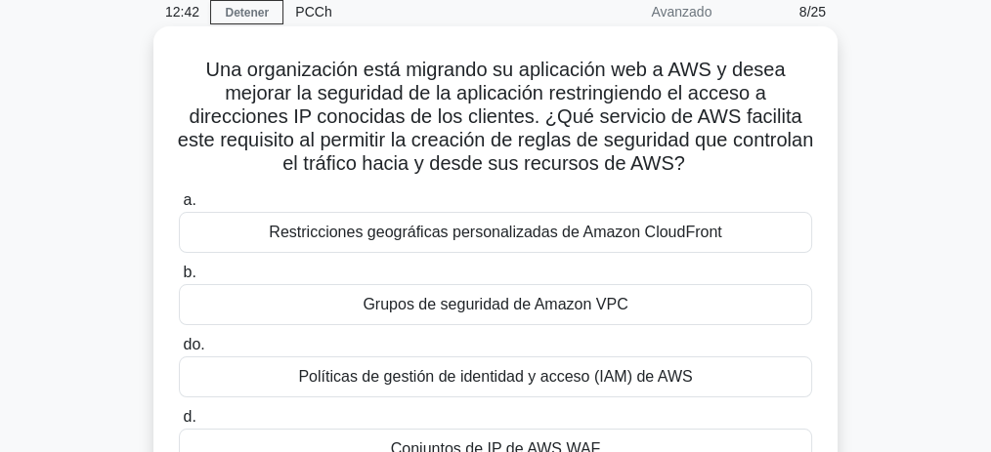
scroll to position [81, 0]
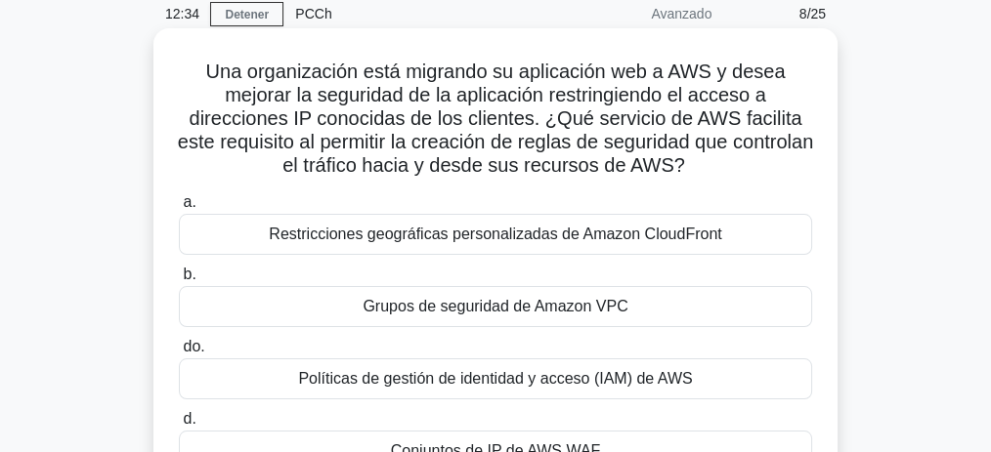
click at [616, 311] on font "Grupos de seguridad de Amazon VPC" at bounding box center [494, 306] width 265 height 17
click at [179, 281] on input "b. Grupos de seguridad de Amazon VPC" at bounding box center [179, 275] width 0 height 13
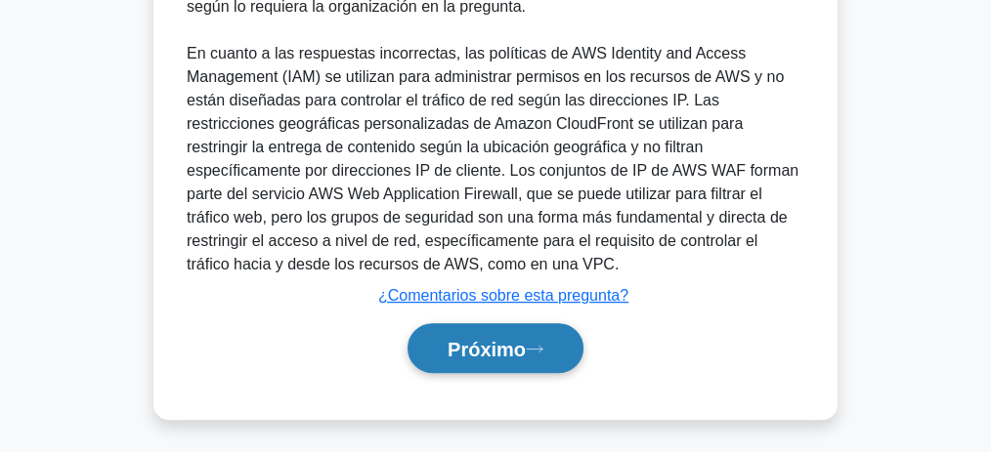
click at [515, 347] on font "Próximo" at bounding box center [486, 349] width 78 height 21
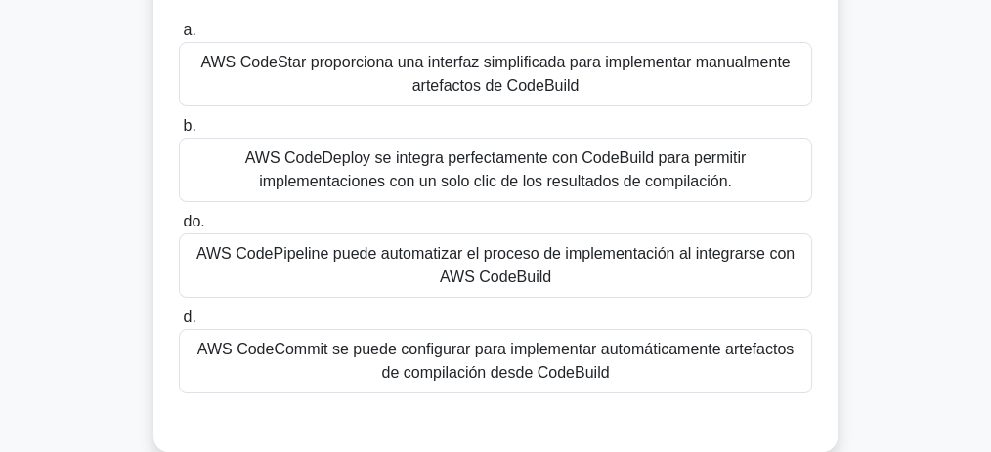
scroll to position [210, 0]
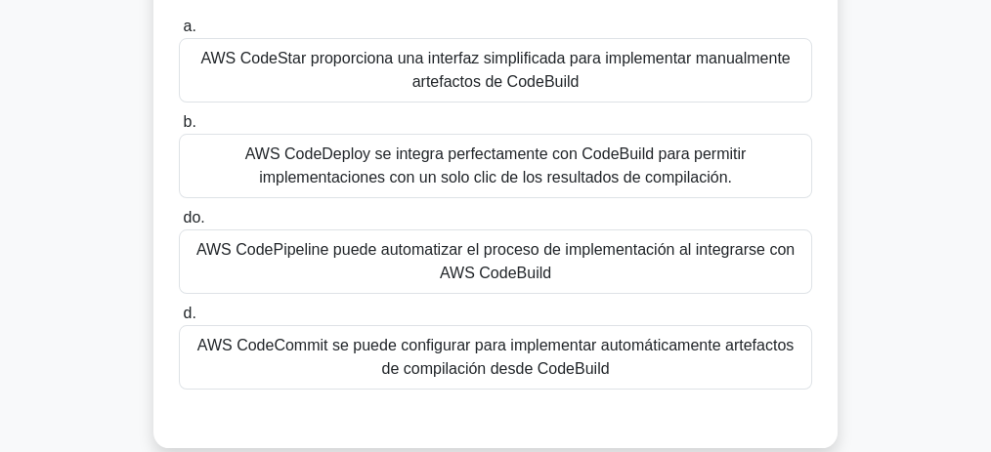
click at [546, 258] on font "AWS CodePipeline puede automatizar el proceso de implementación al integrarse c…" at bounding box center [495, 261] width 598 height 40
click at [179, 225] on input "do. AWS CodePipeline puede automatizar el proceso de implementación al integrar…" at bounding box center [179, 218] width 0 height 13
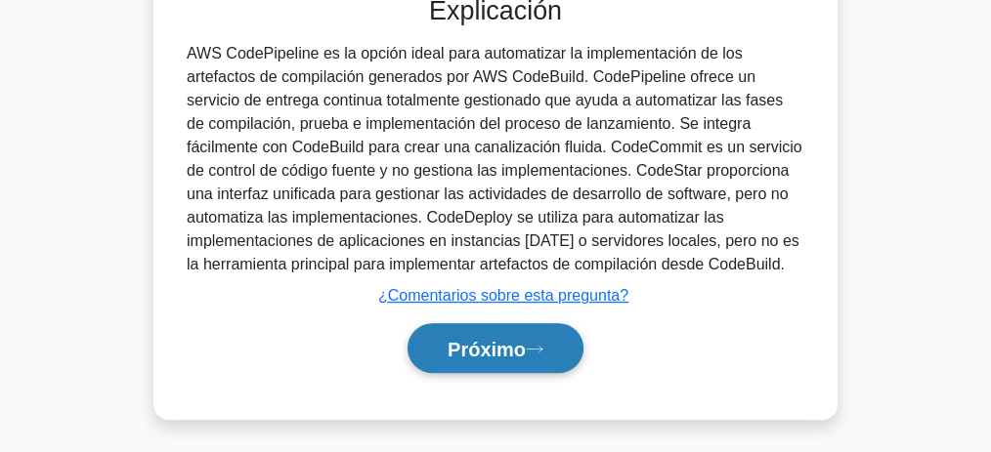
click at [510, 339] on font "Próximo" at bounding box center [486, 349] width 78 height 21
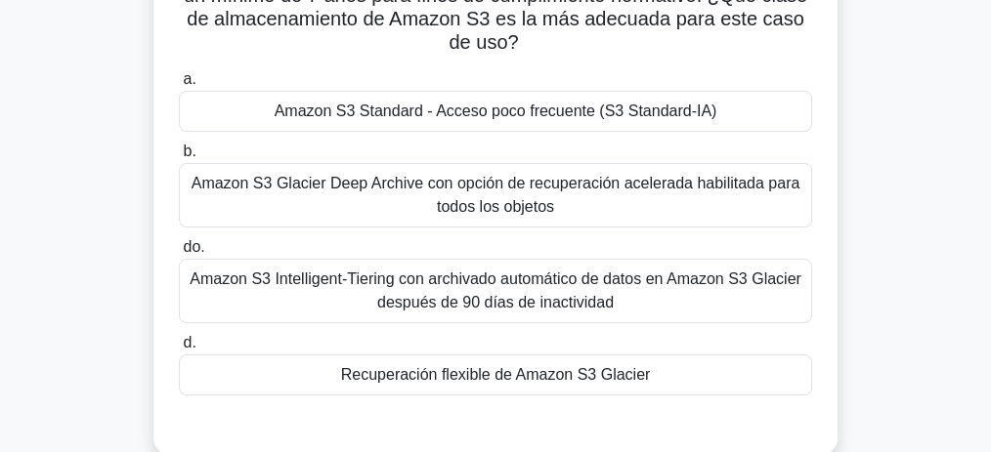
scroll to position [231, 0]
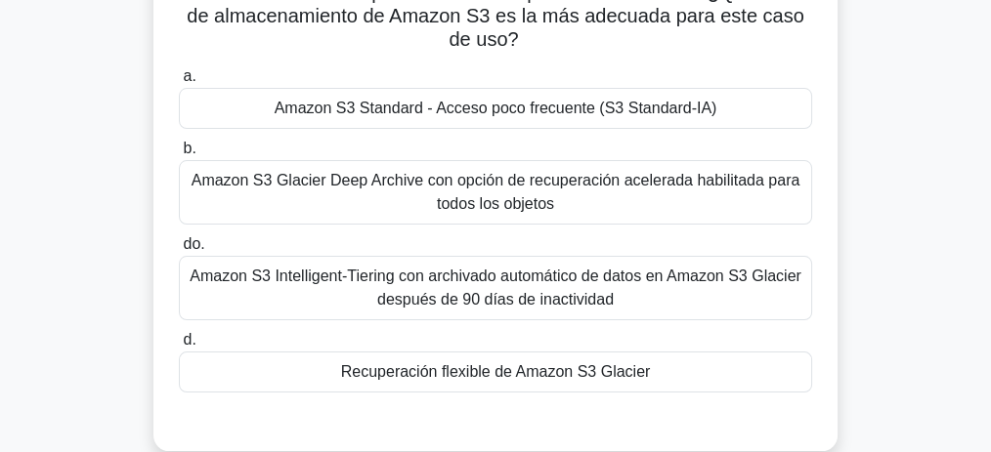
click at [555, 368] on font "Recuperación flexible de Amazon S3 Glacier" at bounding box center [496, 371] width 310 height 17
click at [179, 347] on input "d. Recuperación flexible de Amazon S3 Glacier" at bounding box center [179, 340] width 0 height 13
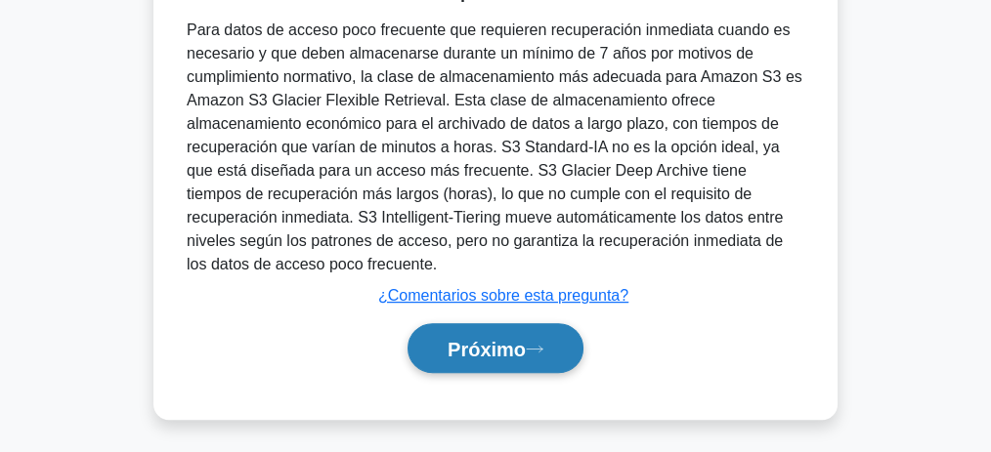
click at [504, 340] on font "Próximo" at bounding box center [486, 349] width 78 height 21
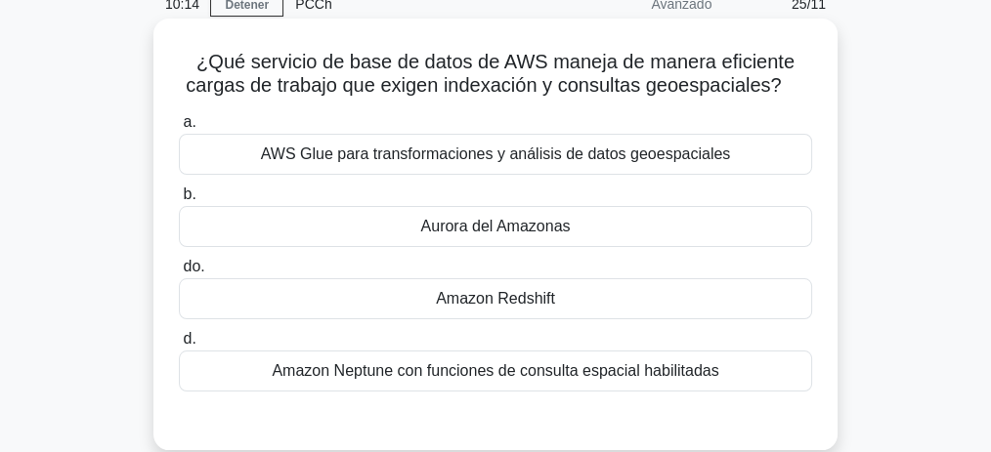
scroll to position [93, 0]
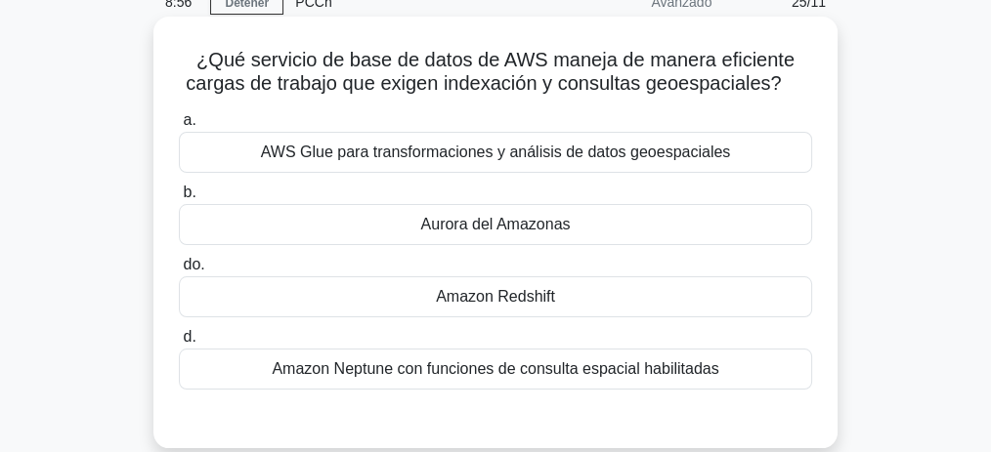
click at [556, 226] on font "Aurora del Amazonas" at bounding box center [495, 224] width 149 height 17
click at [179, 199] on input "b. Aurora del Amazonas" at bounding box center [179, 193] width 0 height 13
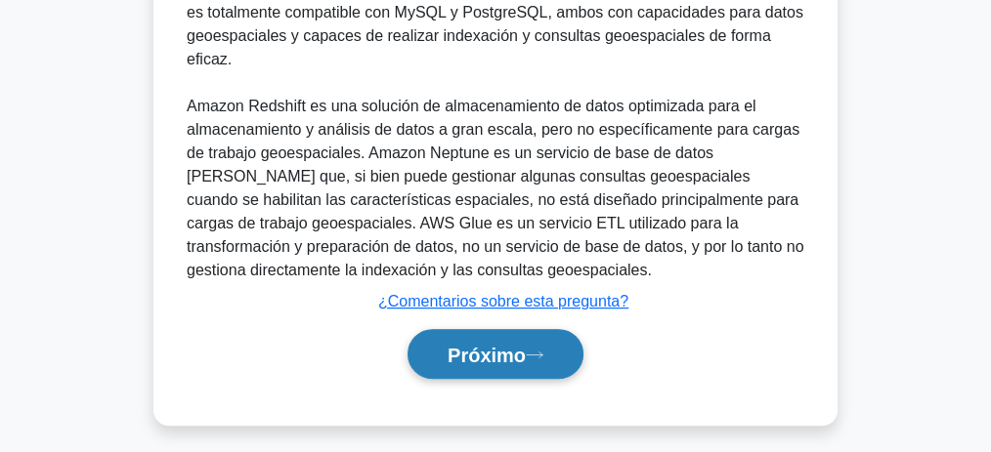
click at [520, 345] on font "Próximo" at bounding box center [486, 355] width 78 height 21
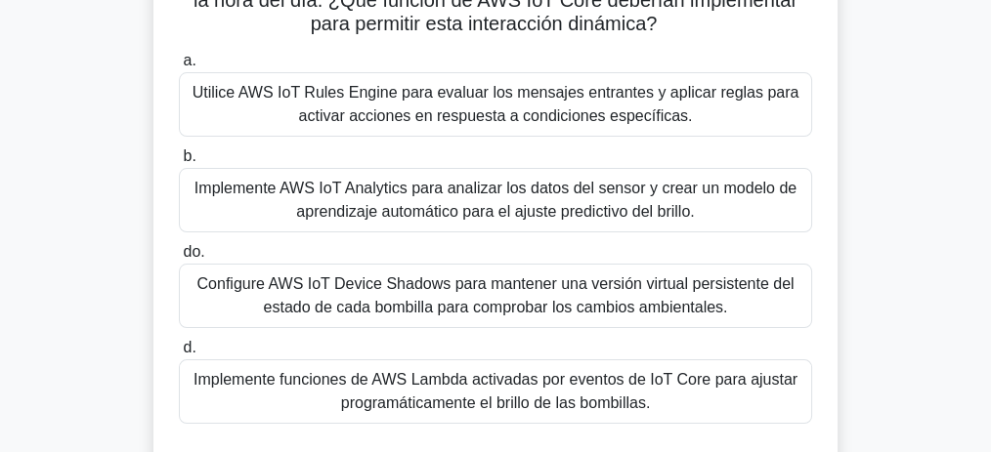
scroll to position [260, 0]
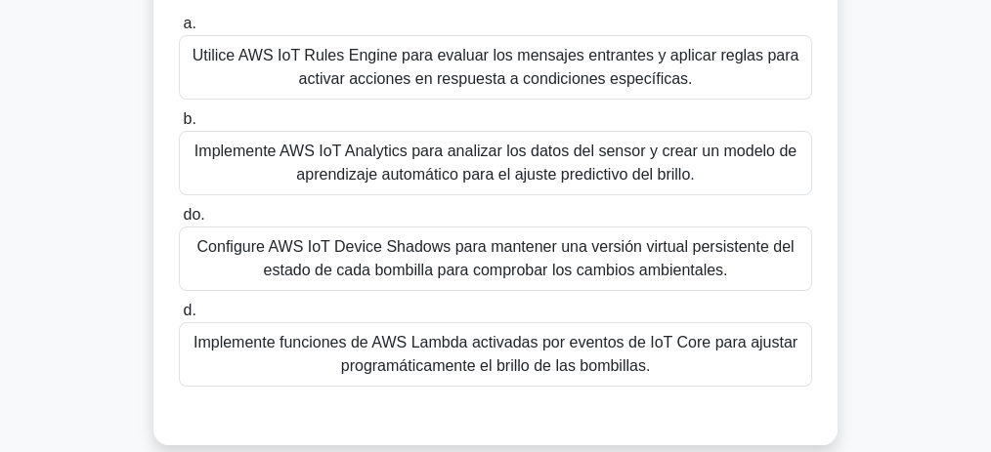
click at [513, 249] on font "Configure AWS IoT Device Shadows para mantener una versión virtual persistente …" at bounding box center [495, 258] width 597 height 40
click at [179, 222] on input "do. Configure AWS IoT Device Shadows para mantener una versión virtual persiste…" at bounding box center [179, 215] width 0 height 13
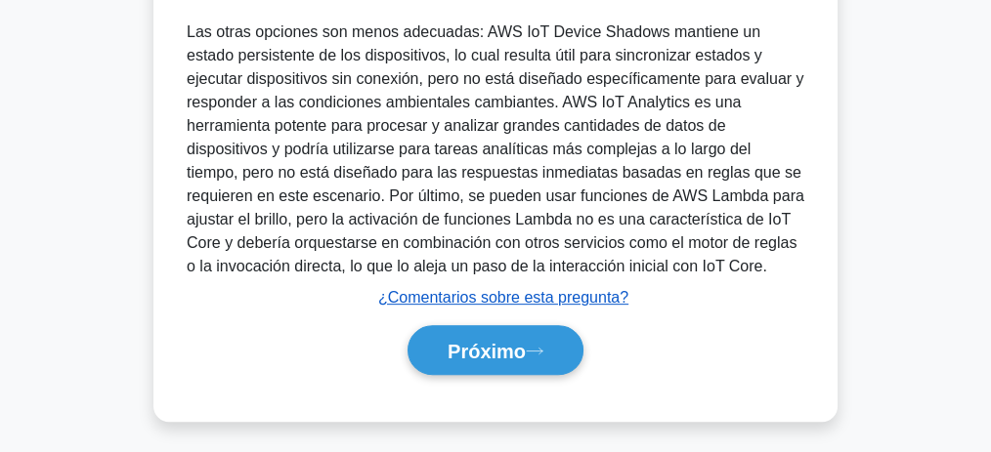
scroll to position [845, 0]
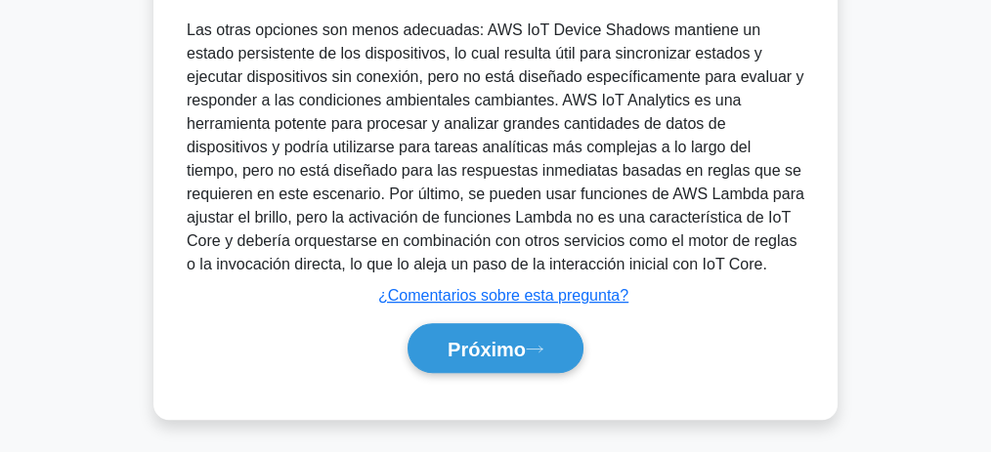
click at [539, 316] on div "Próximo" at bounding box center [495, 348] width 633 height 65
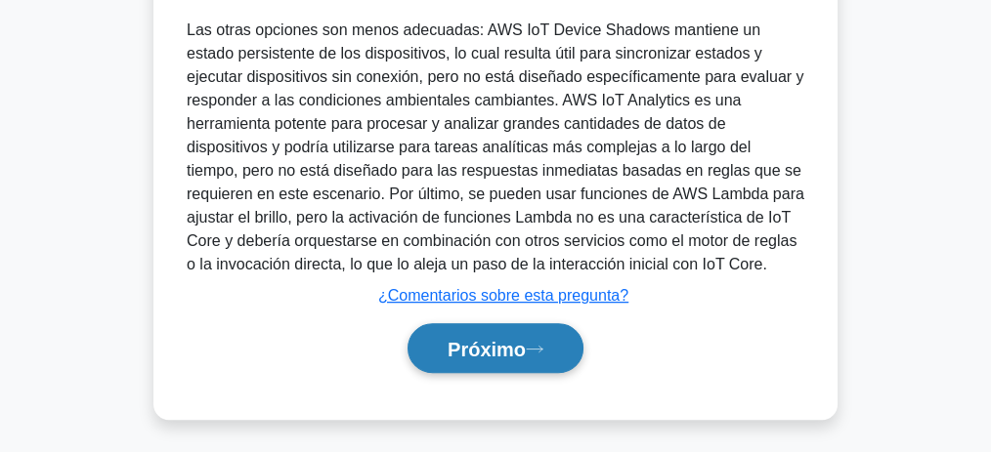
click at [544, 327] on button "Próximo" at bounding box center [495, 348] width 176 height 50
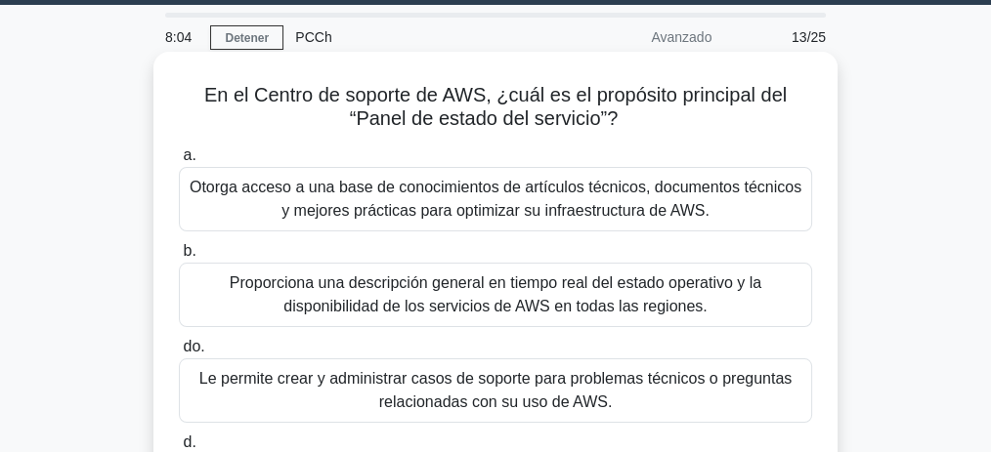
scroll to position [17, 0]
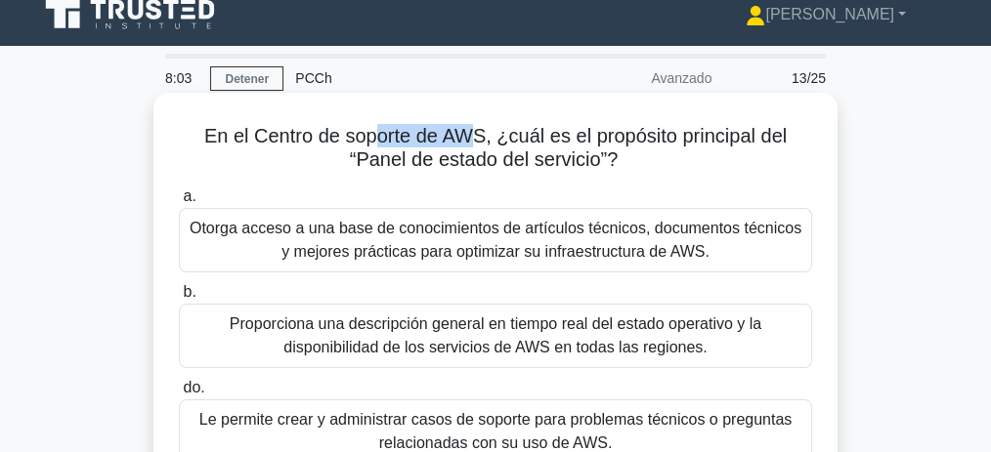
drag, startPoint x: 409, startPoint y: 148, endPoint x: 474, endPoint y: 148, distance: 64.5
click at [474, 148] on font "En el Centro de soporte de AWS, ¿cuál es el propósito principal del “Panel de e…" at bounding box center [495, 147] width 582 height 45
drag, startPoint x: 513, startPoint y: 146, endPoint x: 625, endPoint y: 171, distance: 115.2
click at [625, 171] on h5 "En el Centro de soporte de AWS, ¿cuál es el propósito principal del “Panel de e…" at bounding box center [495, 148] width 637 height 49
drag, startPoint x: 237, startPoint y: 140, endPoint x: 483, endPoint y: 146, distance: 245.3
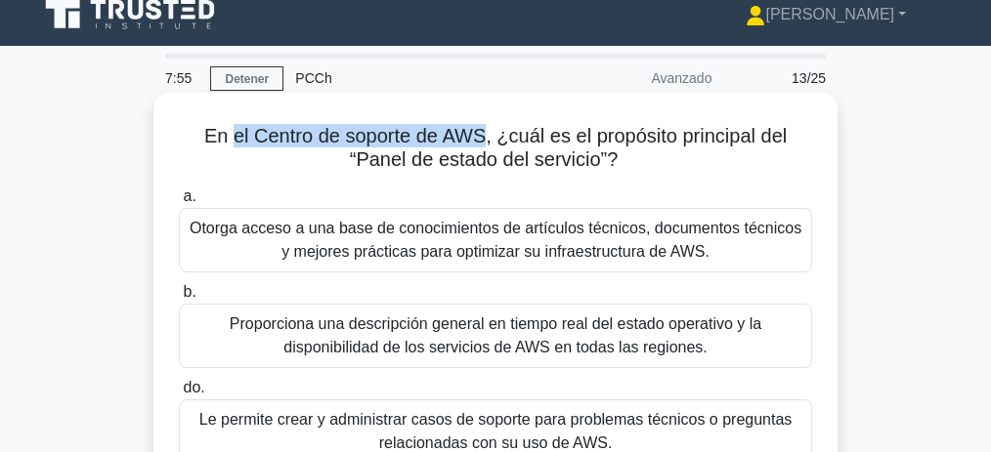
click at [483, 146] on font "En el Centro de soporte de AWS, ¿cuál es el propósito principal del “Panel de e…" at bounding box center [495, 147] width 582 height 45
drag, startPoint x: 809, startPoint y: 141, endPoint x: 627, endPoint y: 166, distance: 183.5
click at [627, 166] on h5 "En el Centro de soporte de AWS, ¿cuál es el propósito principal del “Panel de e…" at bounding box center [495, 148] width 637 height 49
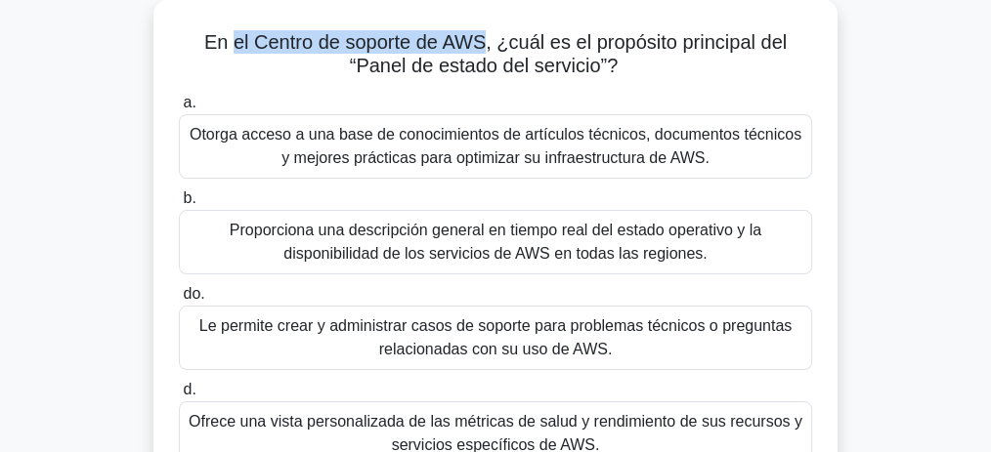
scroll to position [147, 0]
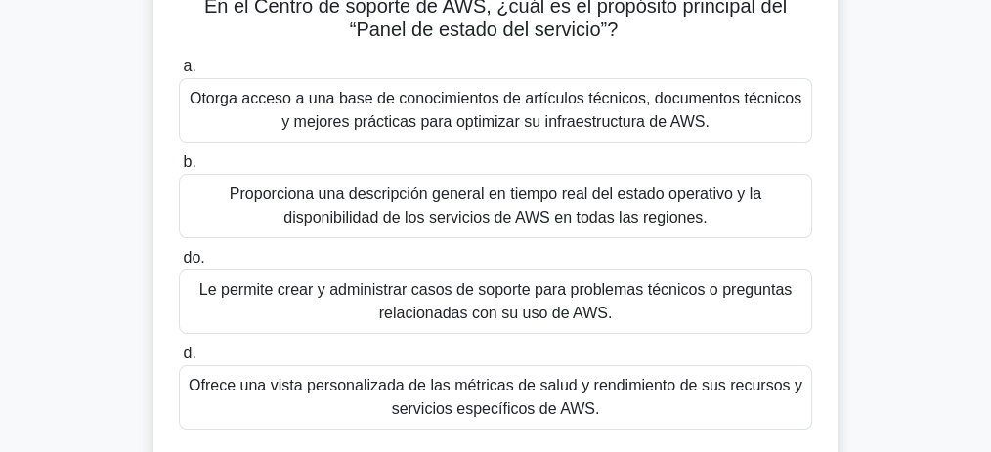
click at [602, 221] on font "Proporciona una descripción general en tiempo real del estado operativo y la di…" at bounding box center [495, 206] width 531 height 40
click at [179, 169] on input "b. Proporciona una descripción general en tiempo real del estado operativo y la…" at bounding box center [179, 162] width 0 height 13
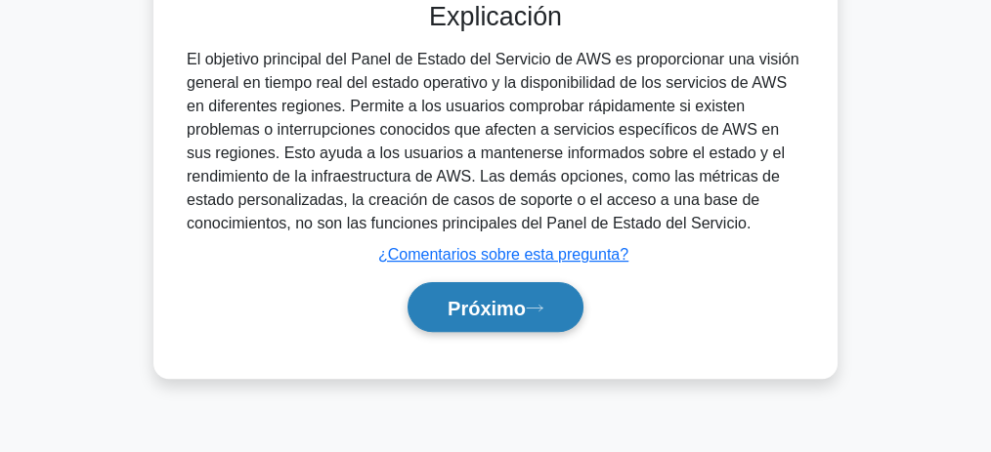
click at [526, 307] on font "Próximo" at bounding box center [486, 308] width 78 height 21
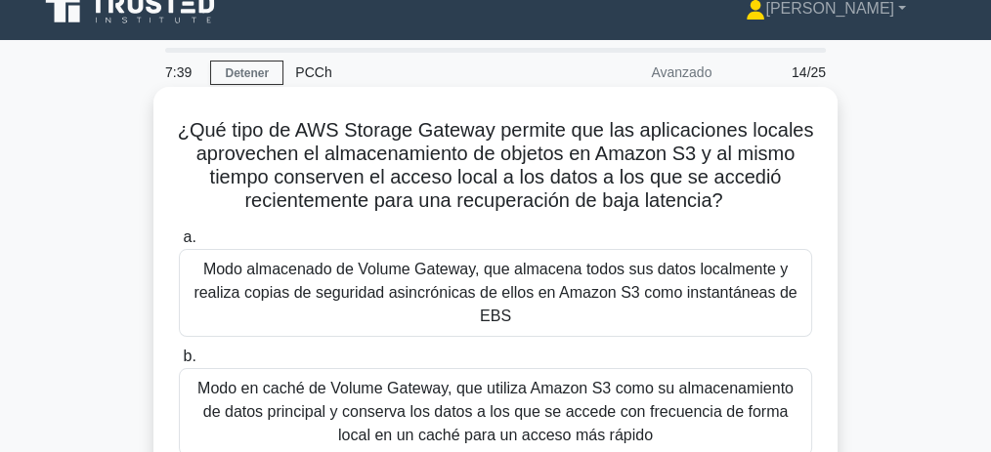
scroll to position [0, 0]
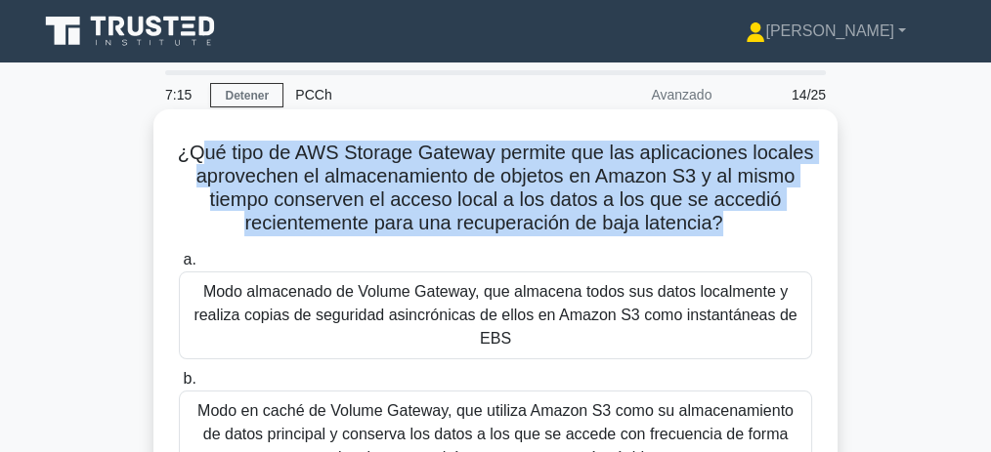
drag, startPoint x: 258, startPoint y: 156, endPoint x: 760, endPoint y: 232, distance: 507.7
click at [760, 232] on font "¿Qué tipo de AWS Storage Gateway permite que las aplicaciones locales aproveche…" at bounding box center [496, 188] width 636 height 92
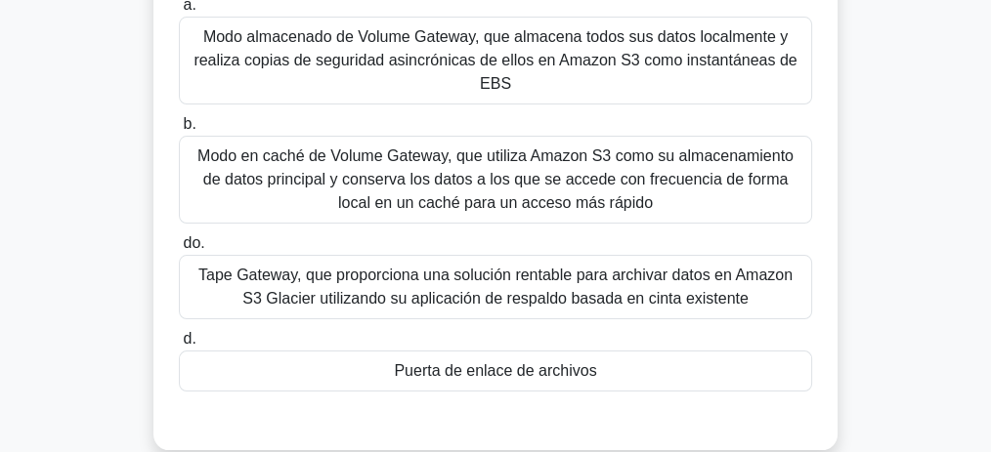
scroll to position [260, 0]
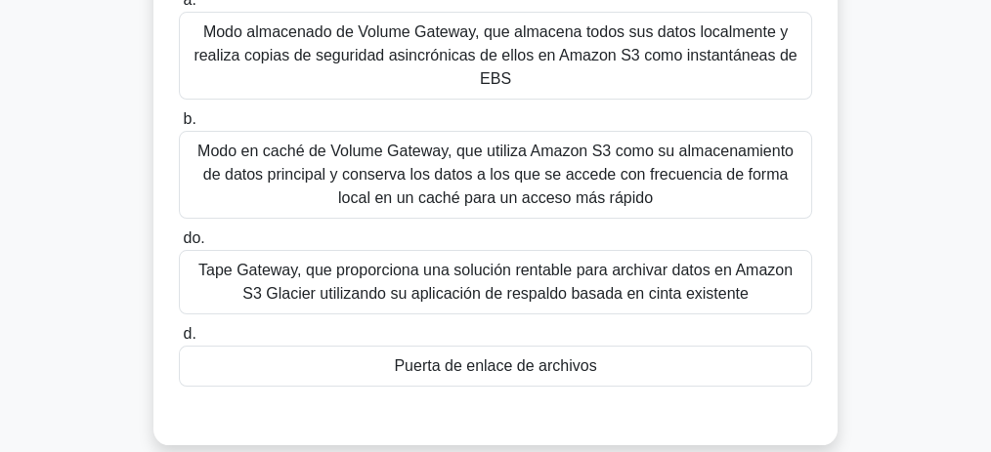
click at [527, 373] on font "Puerta de enlace de archivos" at bounding box center [495, 366] width 202 height 17
click at [179, 341] on input "d. Puerta de enlace de archivos" at bounding box center [179, 334] width 0 height 13
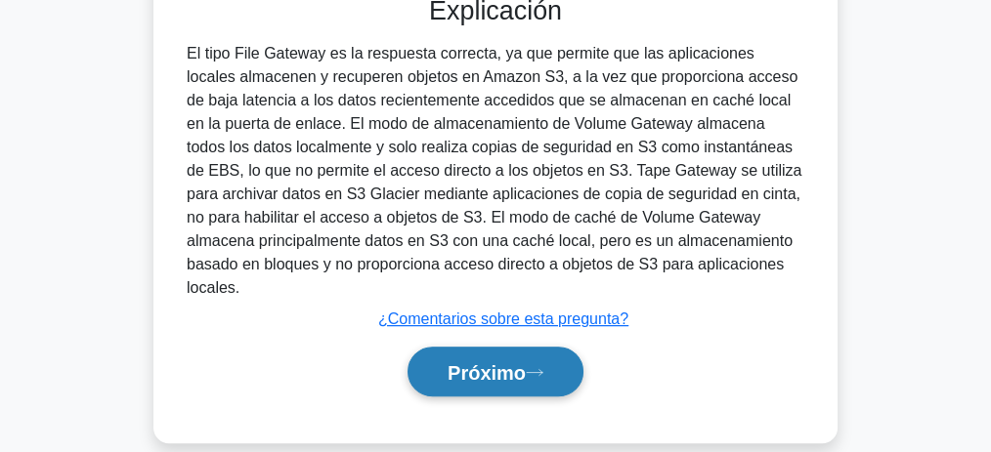
click at [488, 359] on button "Próximo" at bounding box center [495, 372] width 176 height 50
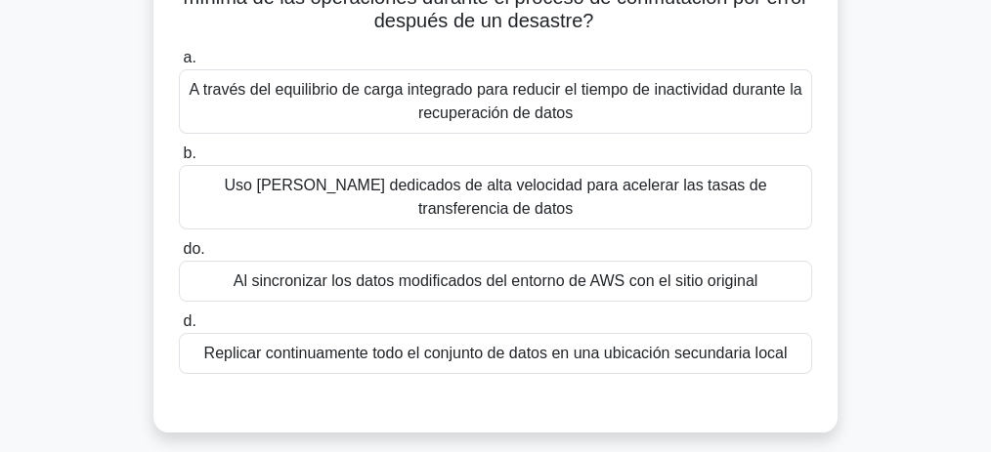
scroll to position [229, 0]
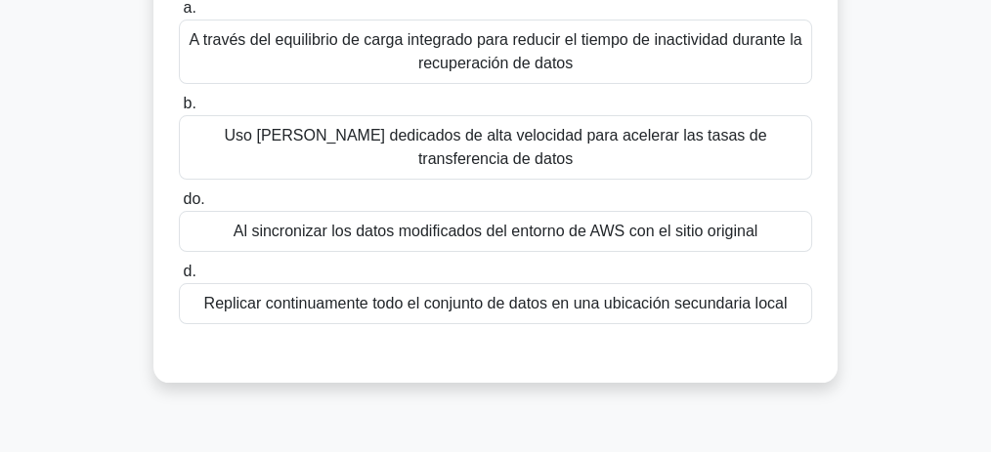
click at [551, 317] on div "Replicar continuamente todo el conjunto de datos en una ubicación secundaria lo…" at bounding box center [495, 303] width 633 height 41
click at [179, 278] on input "d. Replicar continuamente todo el conjunto de datos en una ubicación secundaria…" at bounding box center [179, 272] width 0 height 13
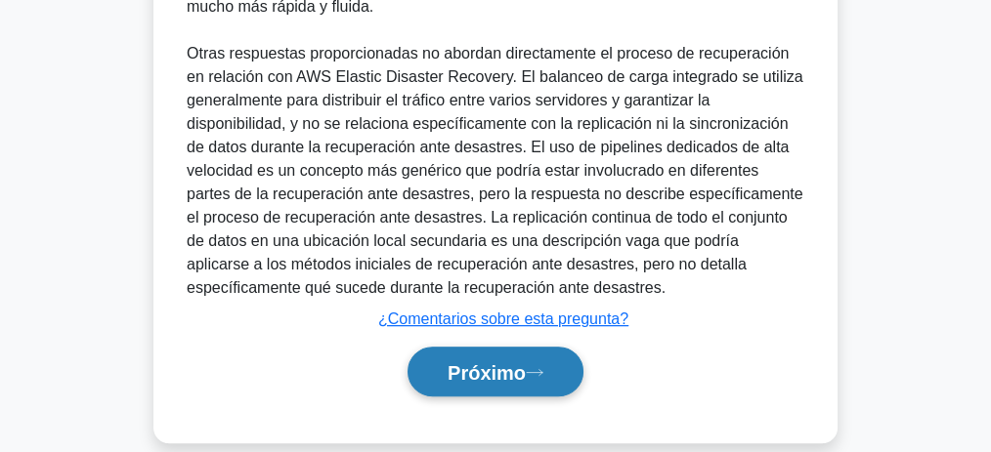
click at [508, 362] on font "Próximo" at bounding box center [486, 372] width 78 height 21
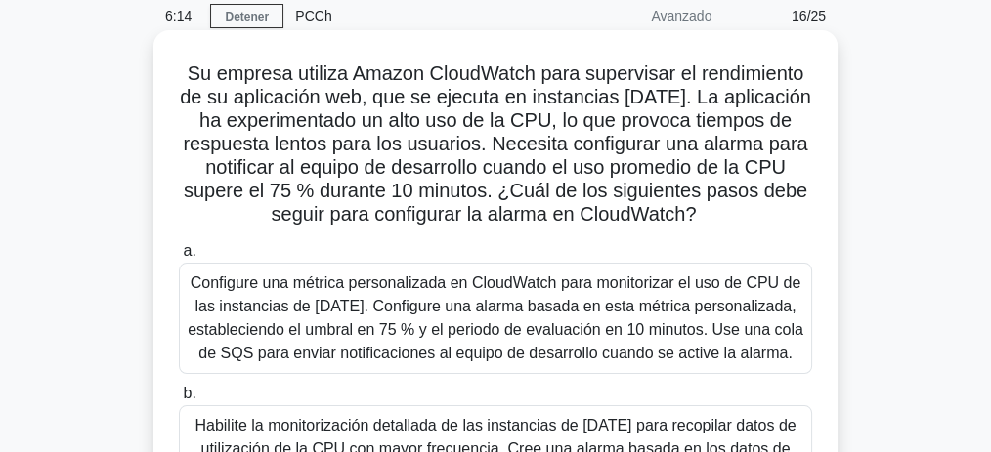
scroll to position [0, 0]
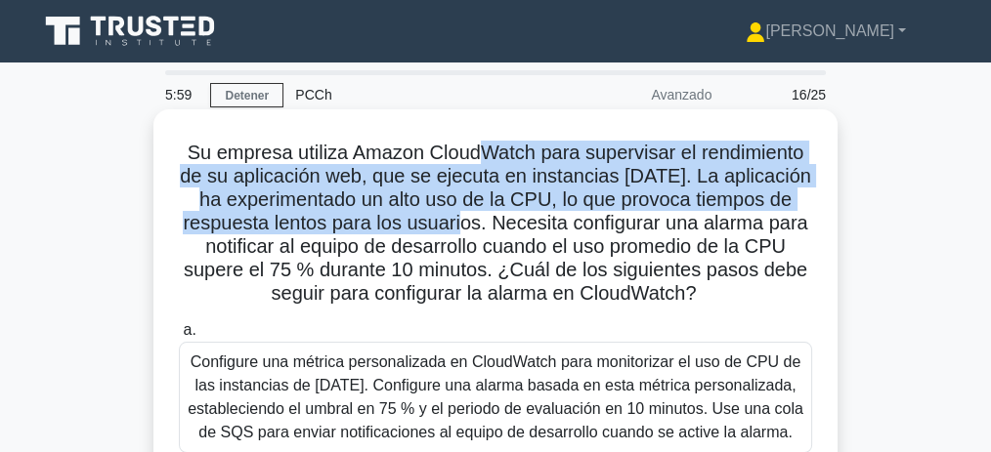
drag, startPoint x: 483, startPoint y: 152, endPoint x: 484, endPoint y: 225, distance: 72.3
click at [484, 225] on font "Su empresa utiliza Amazon CloudWatch para supervisar el rendimiento de su aplic…" at bounding box center [495, 223] width 631 height 162
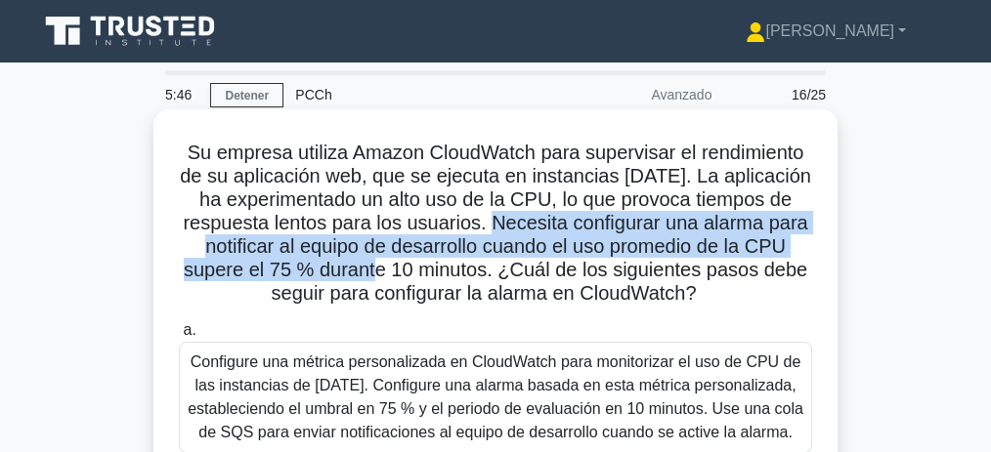
drag, startPoint x: 525, startPoint y: 223, endPoint x: 405, endPoint y: 274, distance: 129.9
click at [405, 274] on font "Su empresa utiliza Amazon CloudWatch para supervisar el rendimiento de su aplic…" at bounding box center [495, 223] width 631 height 162
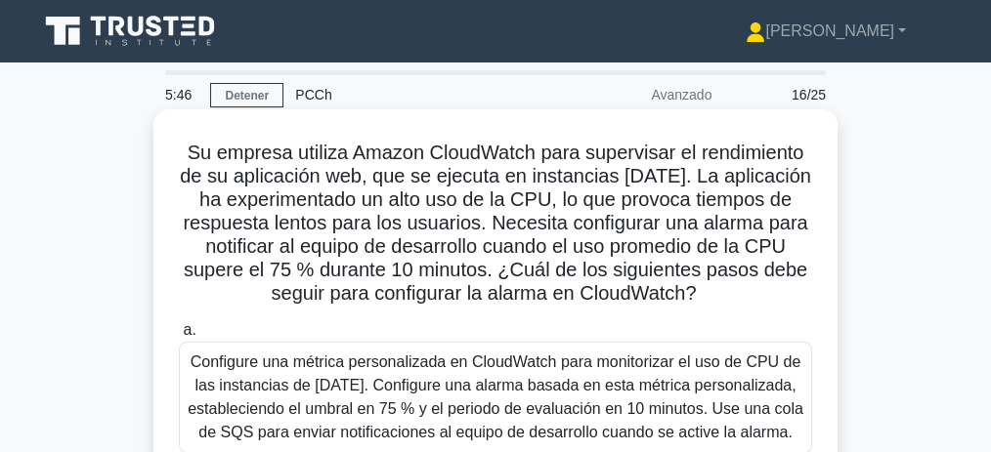
click at [432, 274] on font "Su empresa utiliza Amazon CloudWatch para supervisar el rendimiento de su aplic…" at bounding box center [495, 223] width 631 height 162
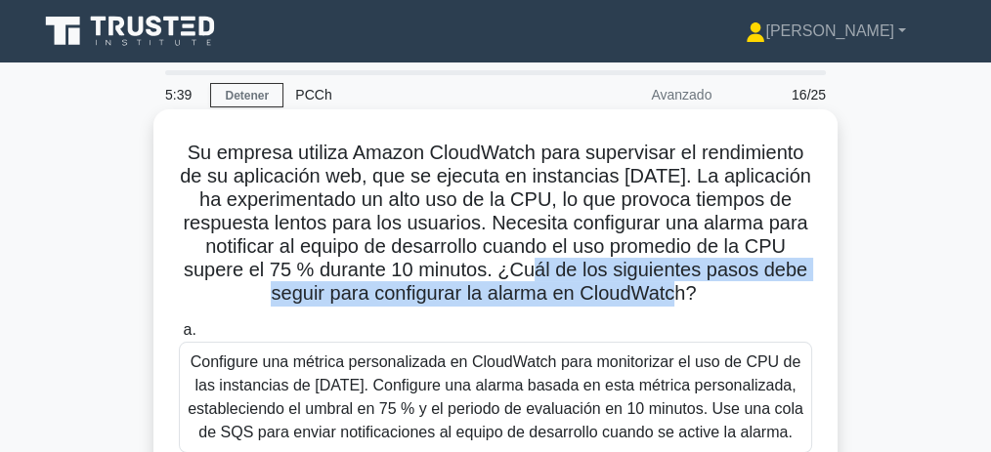
drag, startPoint x: 555, startPoint y: 272, endPoint x: 706, endPoint y: 302, distance: 154.4
click at [706, 302] on h5 "Su empresa utiliza Amazon CloudWatch para supervisar el rendimiento de su aplic…" at bounding box center [495, 224] width 637 height 166
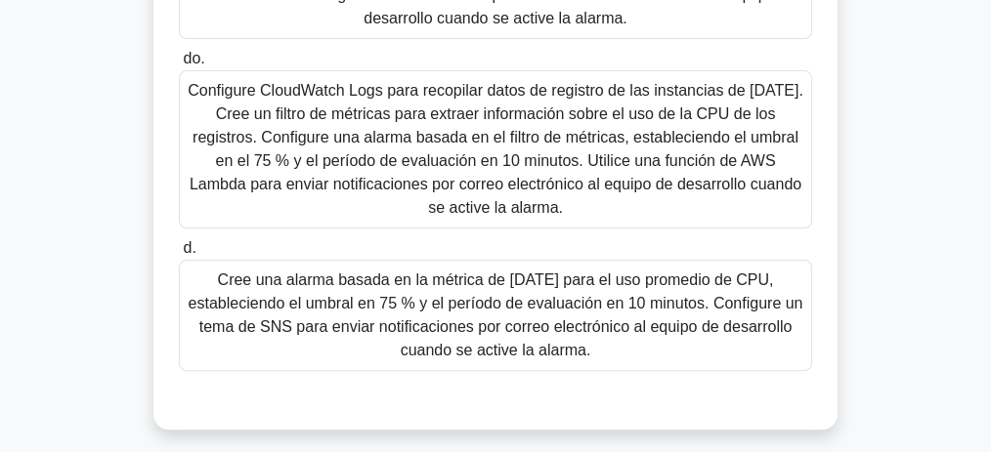
scroll to position [586, 0]
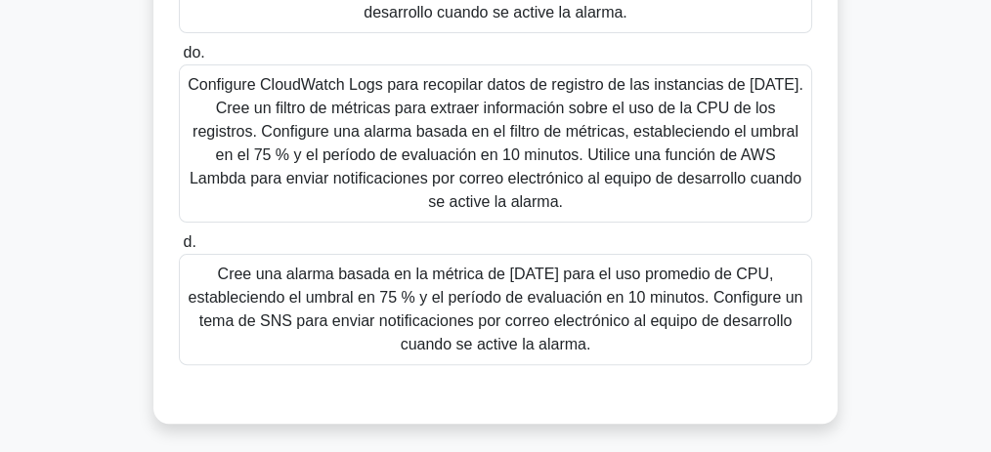
click at [615, 316] on font "Cree una alarma basada en la métrica de EC2 para el uso promedio de CPU, establ…" at bounding box center [496, 309] width 614 height 87
click at [179, 249] on input "d. Cree una alarma basada en la métrica de EC2 para el uso promedio de CPU, est…" at bounding box center [179, 242] width 0 height 13
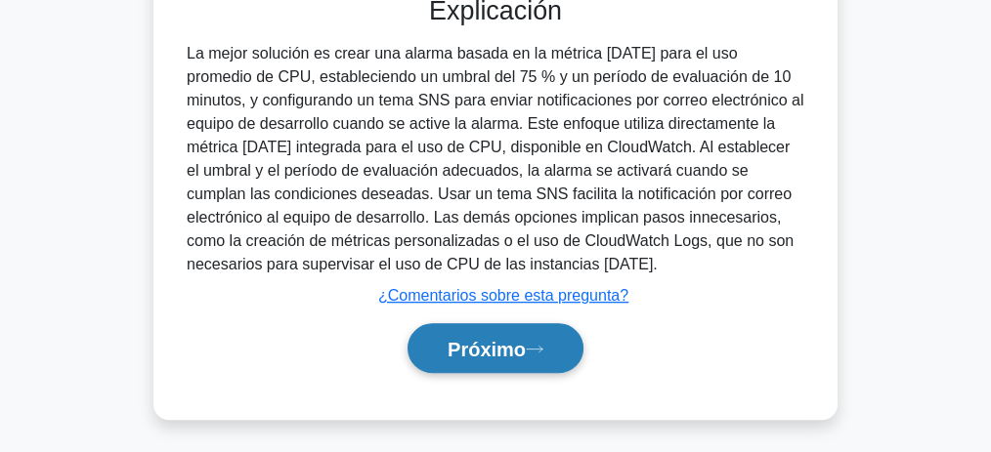
click at [522, 339] on font "Próximo" at bounding box center [486, 349] width 78 height 21
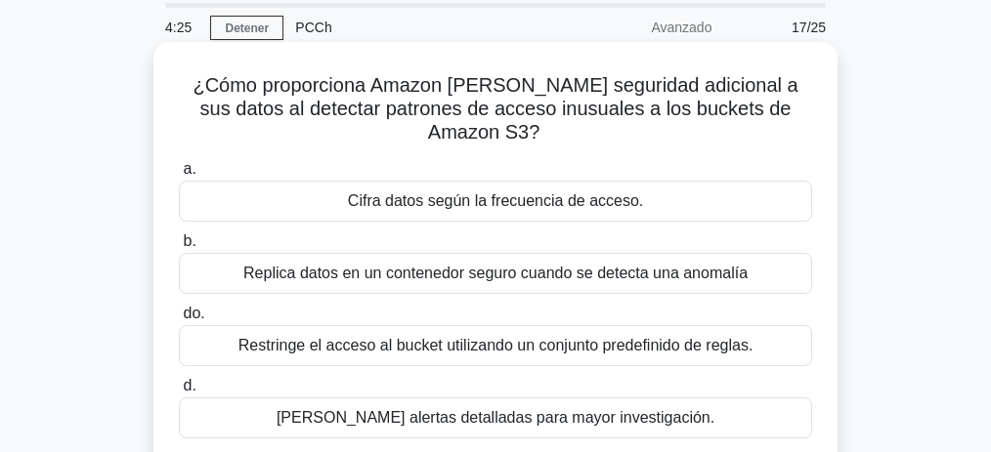
scroll to position [64, 0]
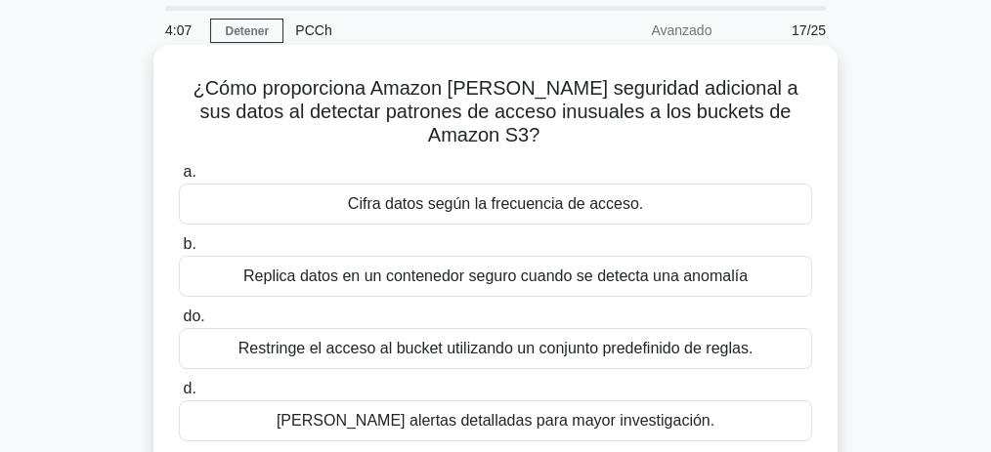
click at [510, 195] on font "Cifra datos según la frecuencia de acceso." at bounding box center [495, 203] width 295 height 17
click at [179, 179] on input "a. Cifra datos según la frecuencia de acceso." at bounding box center [179, 172] width 0 height 13
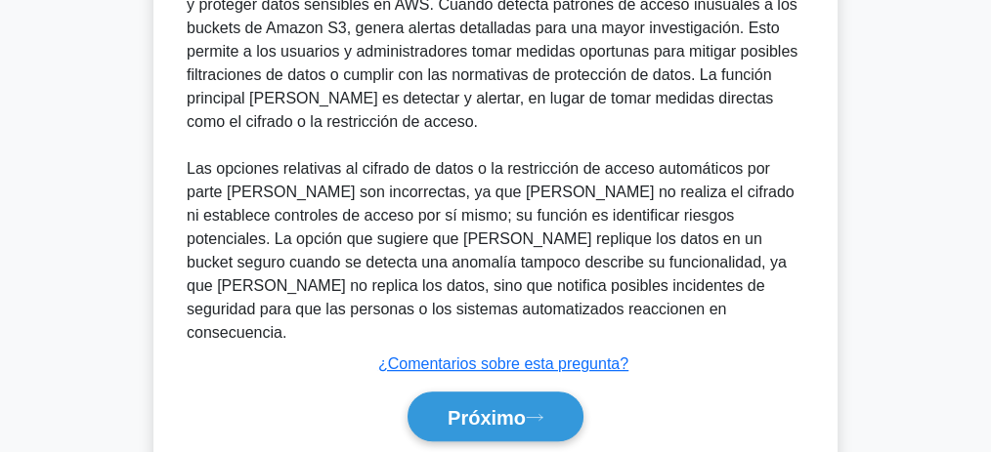
scroll to position [657, 0]
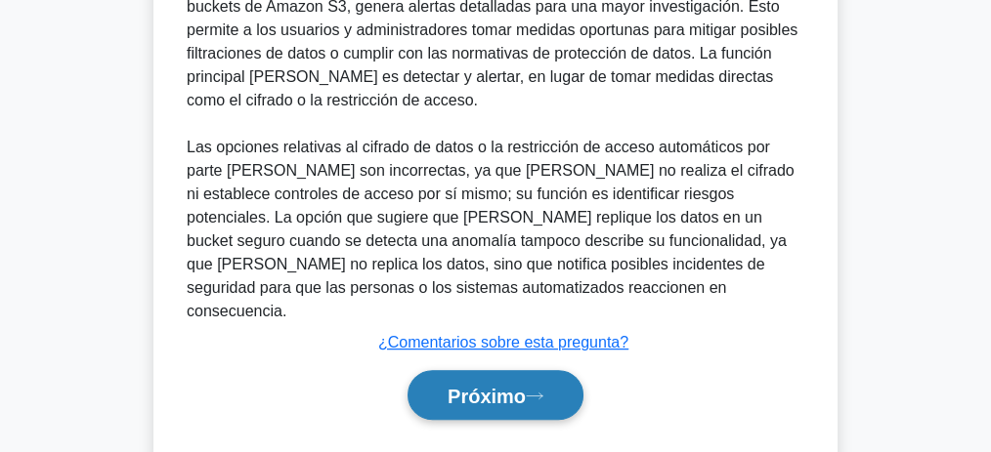
click at [562, 370] on button "Próximo" at bounding box center [495, 395] width 176 height 50
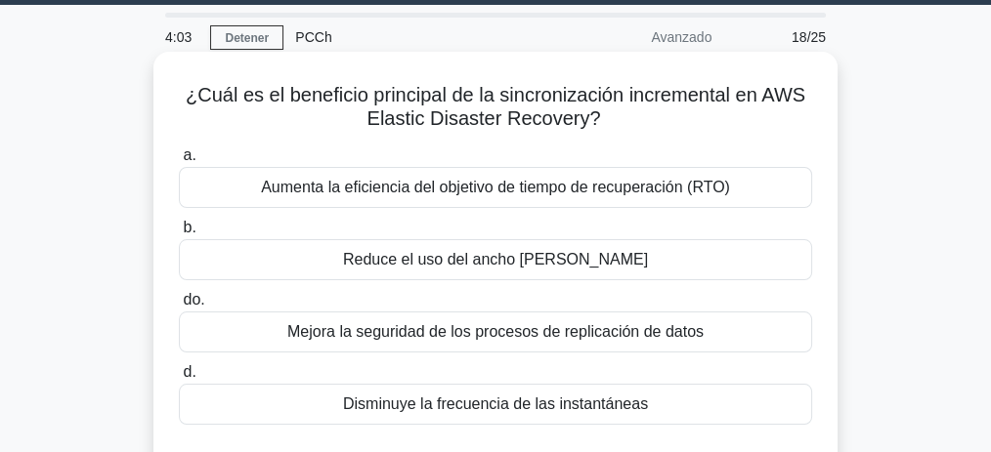
scroll to position [17, 0]
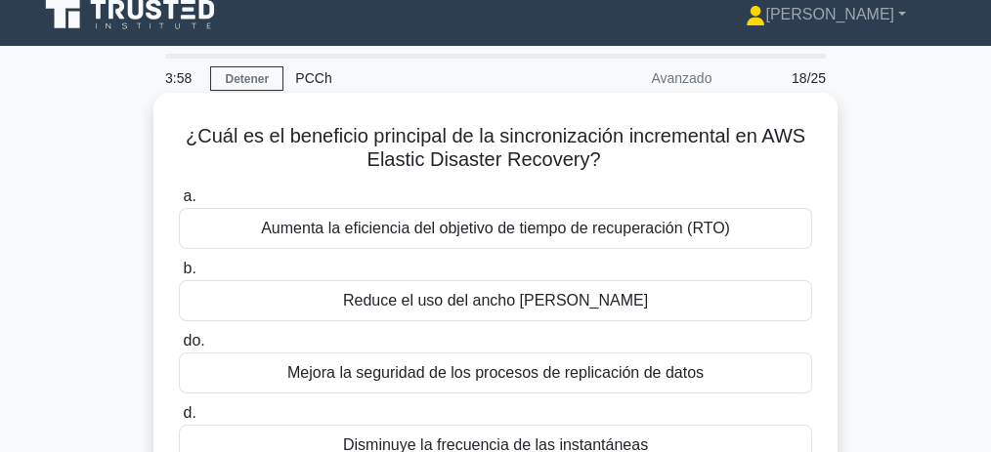
drag, startPoint x: 287, startPoint y: 143, endPoint x: 609, endPoint y: 168, distance: 322.4
click at [609, 168] on h5 "¿Cuál es el beneficio principal de la sincronización incremental en AWS Elastic…" at bounding box center [495, 148] width 637 height 49
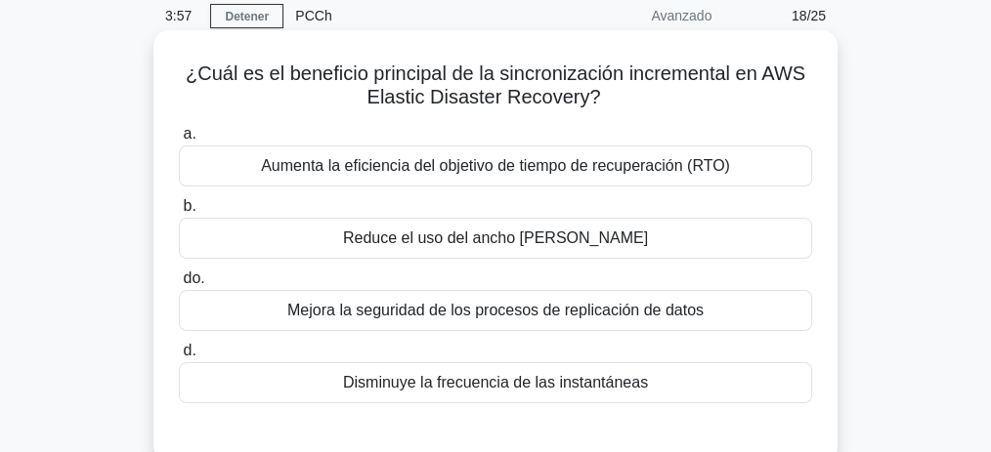
scroll to position [81, 0]
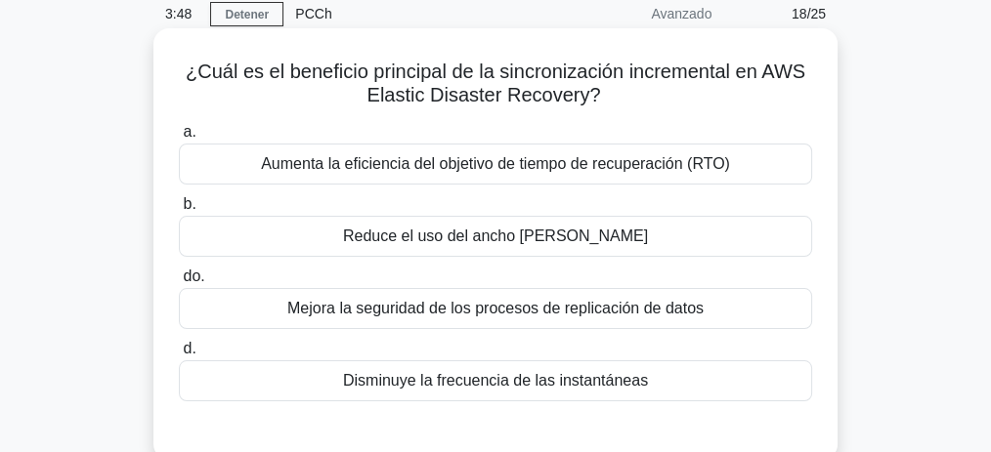
click at [522, 244] on font "Reduce el uso del ancho de banda" at bounding box center [495, 236] width 305 height 17
click at [179, 211] on input "b. Reduce el uso del ancho de banda" at bounding box center [179, 204] width 0 height 13
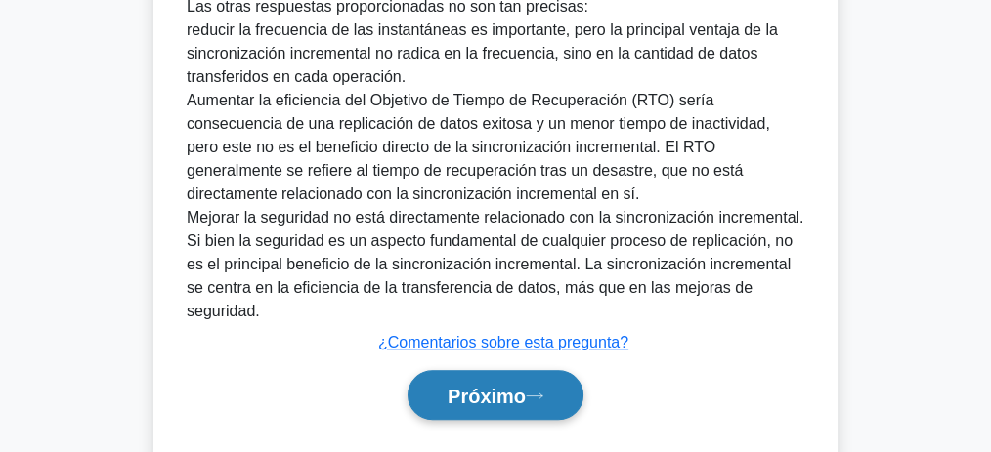
click at [539, 370] on button "Próximo" at bounding box center [495, 395] width 176 height 50
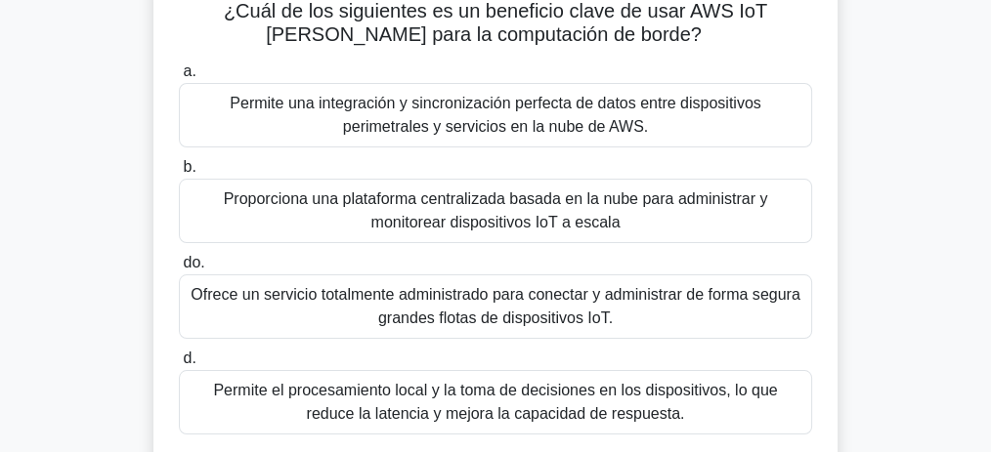
scroll to position [148, 0]
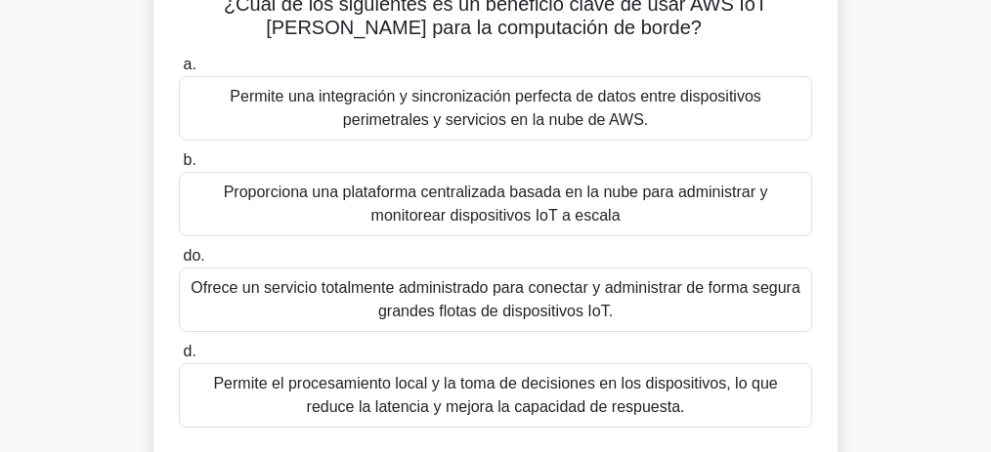
click at [537, 309] on font "Ofrece un servicio totalmente administrado para conectar y administrar de forma…" at bounding box center [494, 299] width 609 height 40
click at [179, 263] on input "do. Ofrece un servicio totalmente administrado para conectar y administrar de f…" at bounding box center [179, 256] width 0 height 13
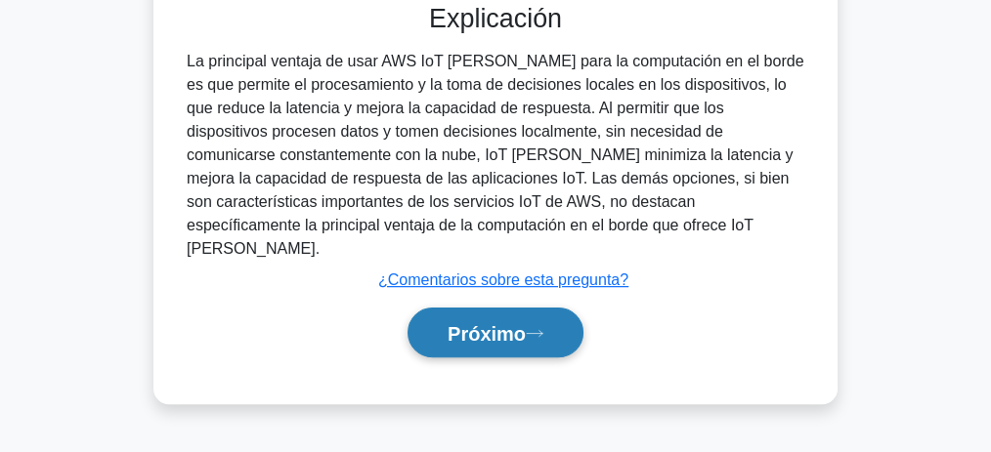
click at [526, 323] on font "Próximo" at bounding box center [486, 333] width 78 height 21
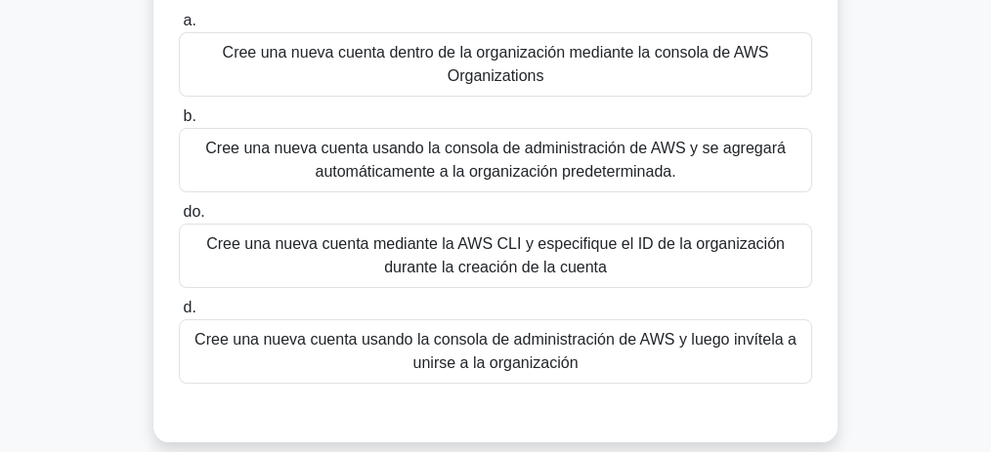
scroll to position [195, 0]
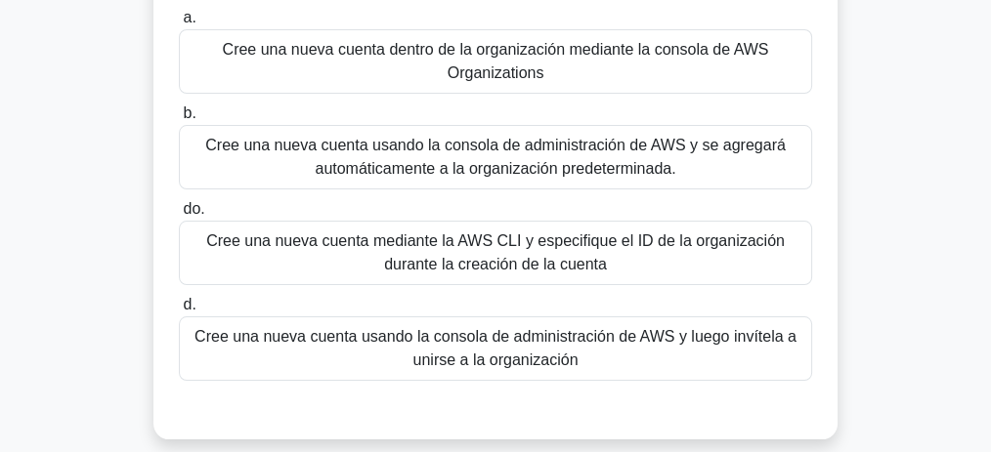
click at [517, 348] on font "Cree una nueva cuenta usando la consola de administración de AWS y luego invíte…" at bounding box center [495, 348] width 602 height 40
click at [179, 312] on input "d. Cree una nueva cuenta usando la consola de administración de AWS y luego inv…" at bounding box center [179, 305] width 0 height 13
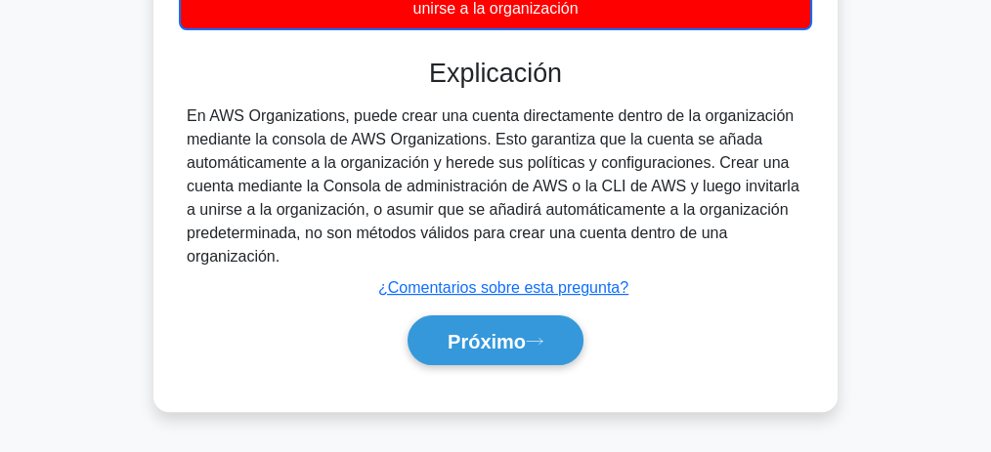
scroll to position [603, 0]
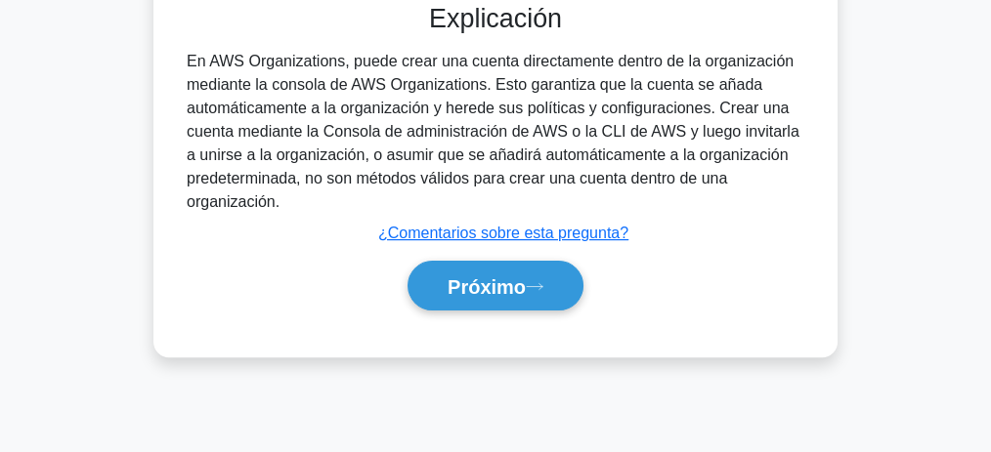
click at [494, 312] on div "Próximo" at bounding box center [495, 285] width 633 height 65
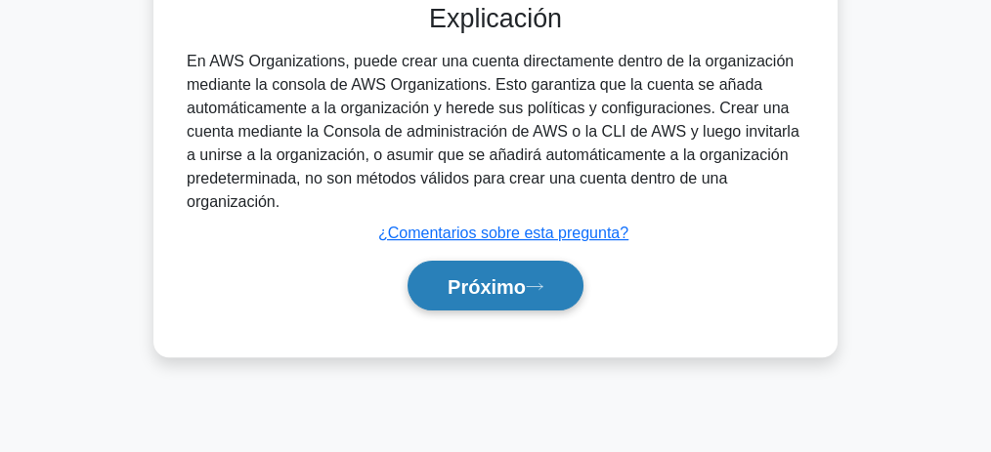
click at [495, 302] on button "Próximo" at bounding box center [495, 286] width 176 height 50
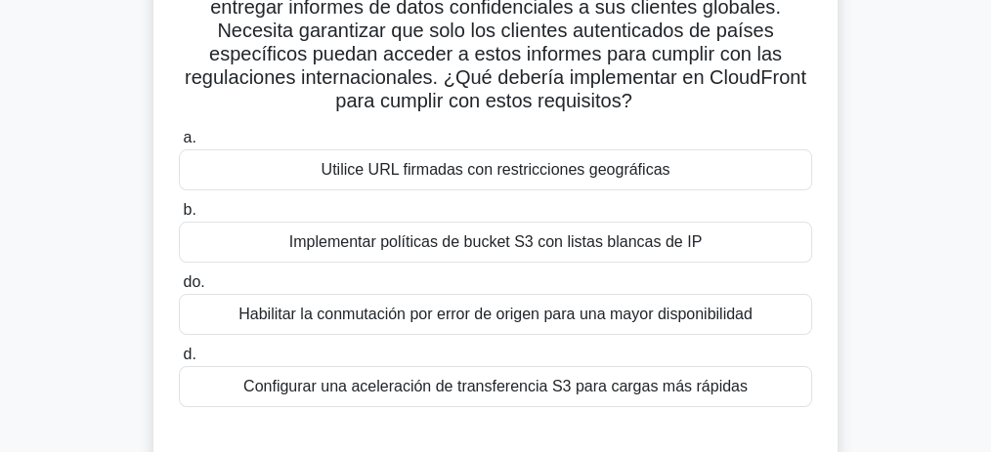
scroll to position [170, 0]
click at [512, 175] on font "Utilice URL firmadas con restricciones geográficas" at bounding box center [495, 168] width 349 height 17
click at [179, 144] on input "a. Utilice URL firmadas con restricciones geográficas" at bounding box center [179, 137] width 0 height 13
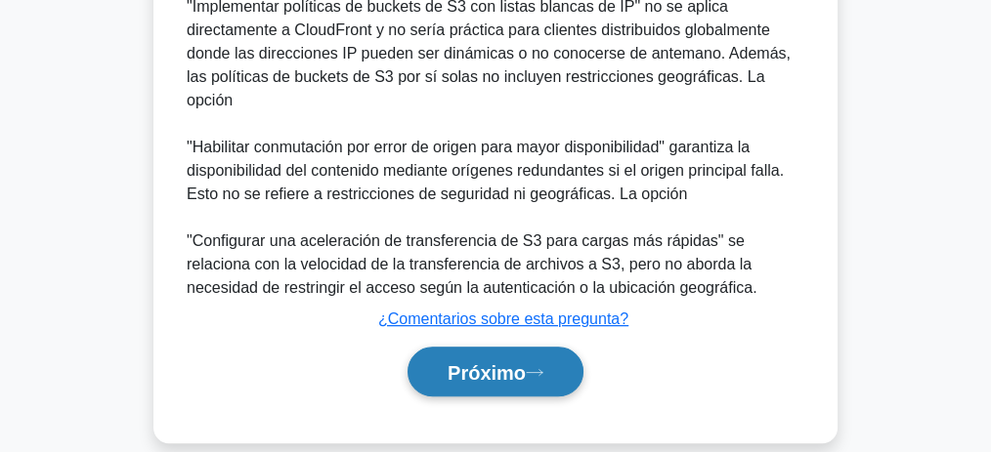
click at [482, 362] on font "Próximo" at bounding box center [486, 372] width 78 height 21
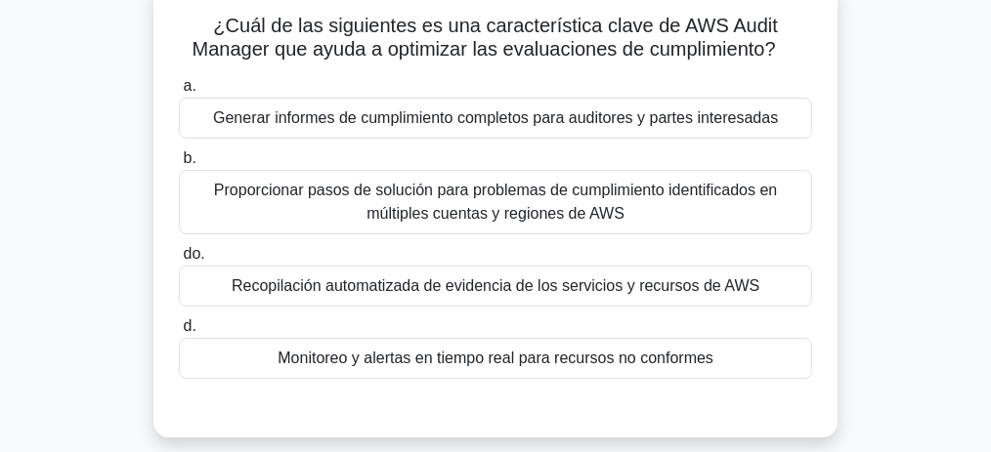
scroll to position [130, 0]
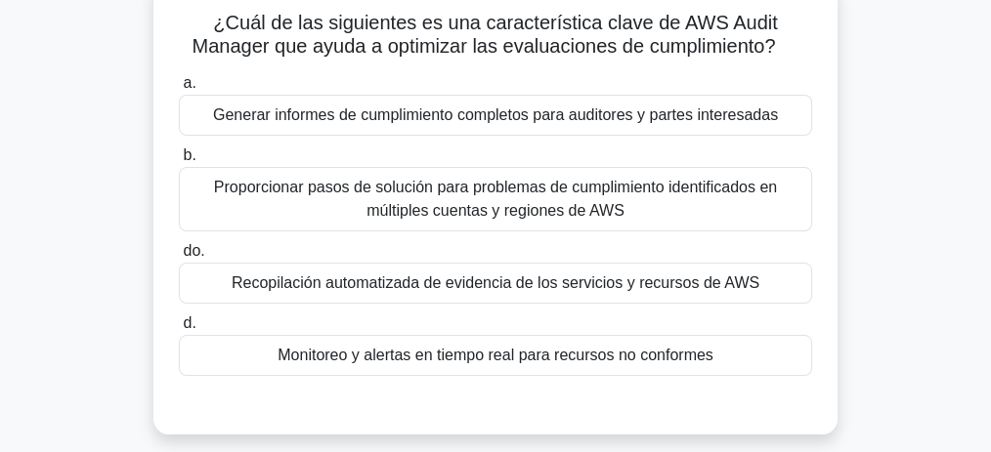
click at [540, 290] on font "Recopilación automatizada de evidencia de los servicios y recursos de AWS" at bounding box center [495, 282] width 527 height 17
click at [179, 258] on input "do. Recopilación automatizada de evidencia de los servicios y recursos de AWS" at bounding box center [179, 251] width 0 height 13
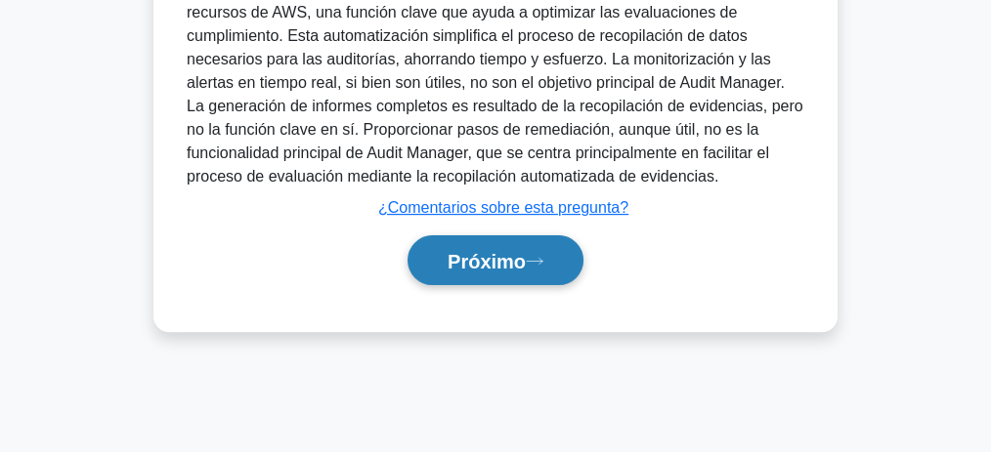
click at [502, 258] on font "Próximo" at bounding box center [486, 261] width 78 height 21
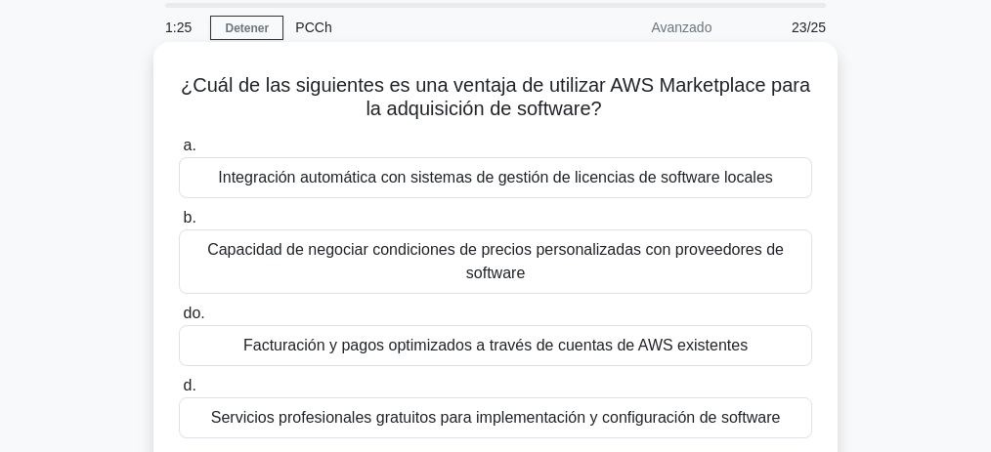
scroll to position [64, 0]
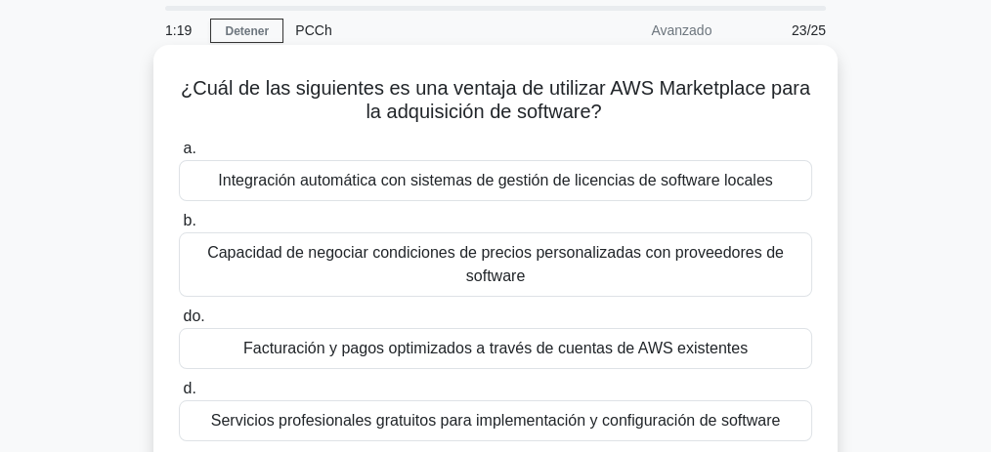
click at [620, 354] on font "Facturación y pagos optimizados a través de cuentas de AWS existentes" at bounding box center [495, 348] width 504 height 17
click at [179, 323] on input "do. Facturación y pagos optimizados a través de cuentas de AWS existentes" at bounding box center [179, 317] width 0 height 13
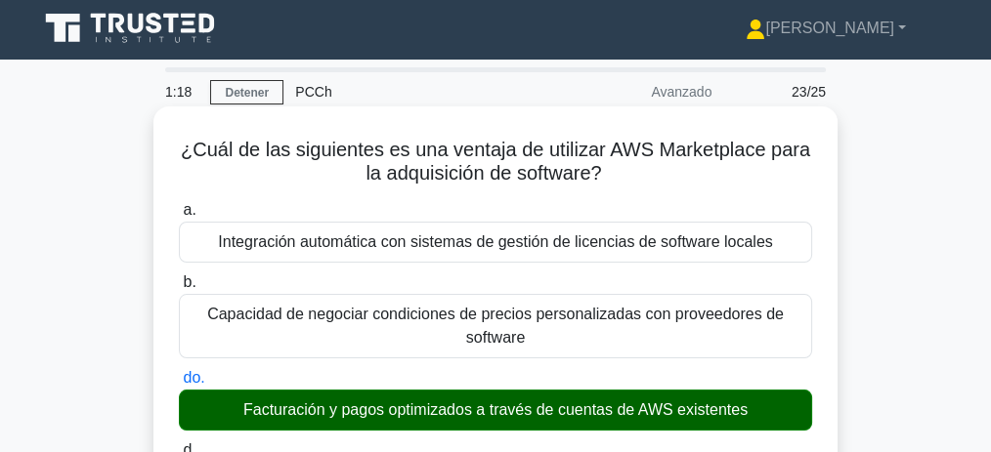
scroll to position [0, 0]
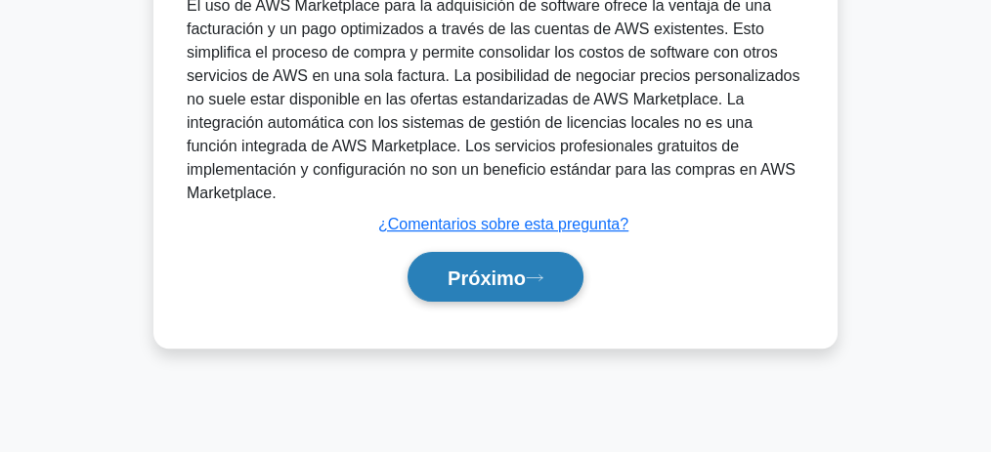
click at [481, 268] on font "Próximo" at bounding box center [486, 278] width 78 height 21
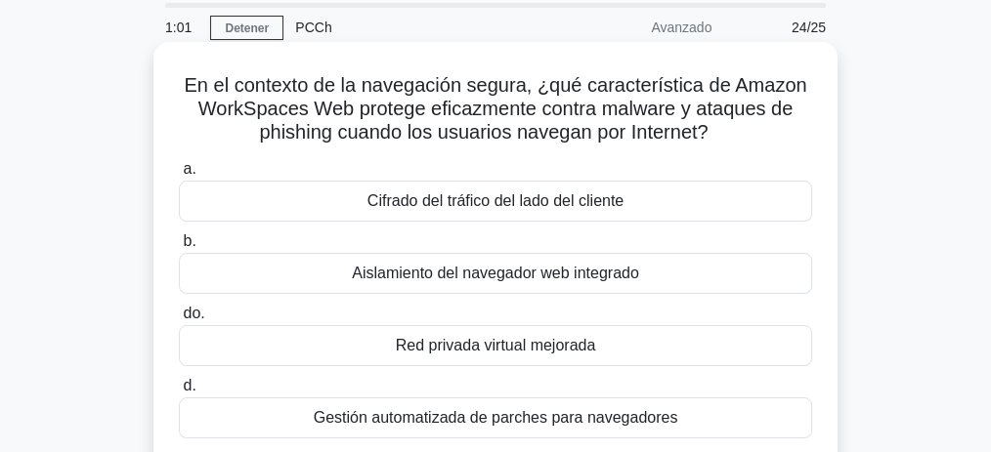
scroll to position [64, 0]
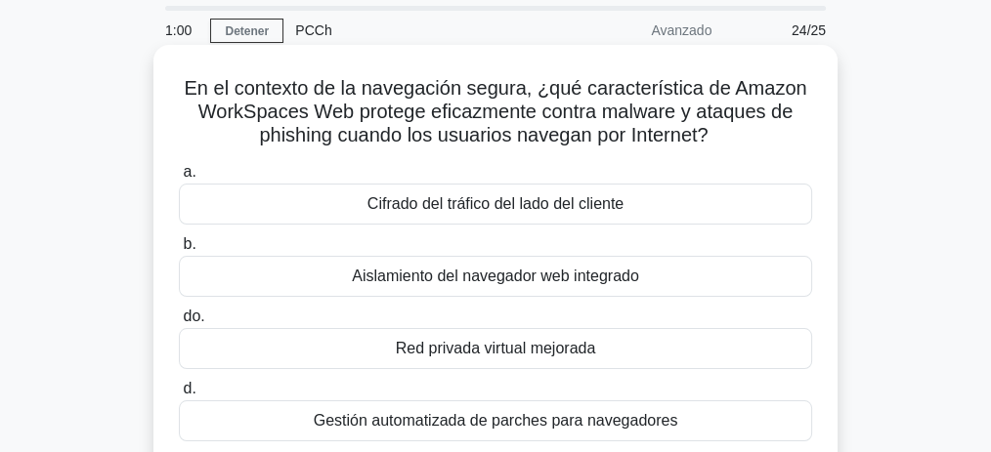
click at [590, 348] on font "Red privada virtual mejorada" at bounding box center [496, 348] width 200 height 17
click at [179, 323] on input "do. Red privada virtual mejorada" at bounding box center [179, 317] width 0 height 13
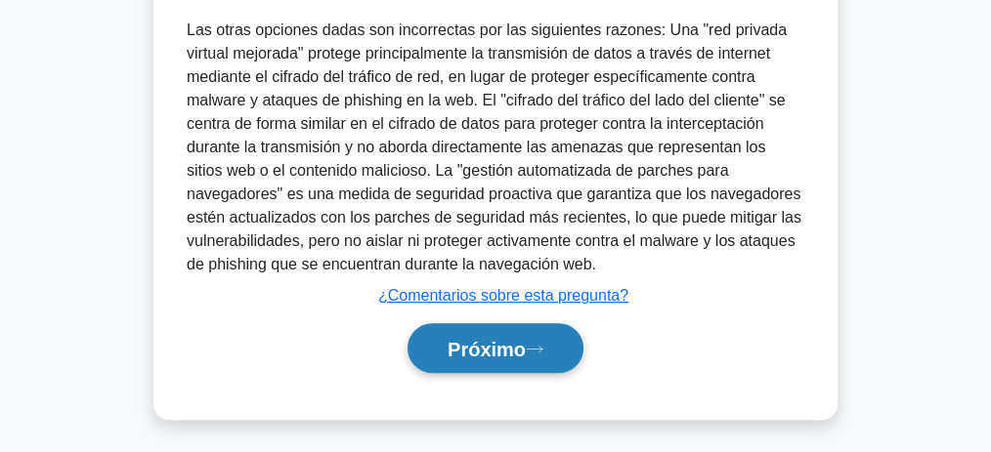
click at [496, 350] on font "Próximo" at bounding box center [486, 349] width 78 height 21
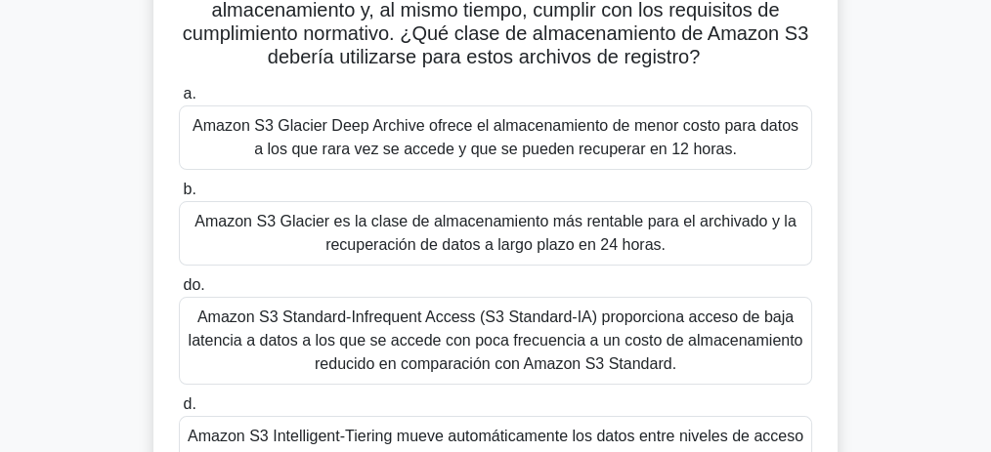
scroll to position [234, 0]
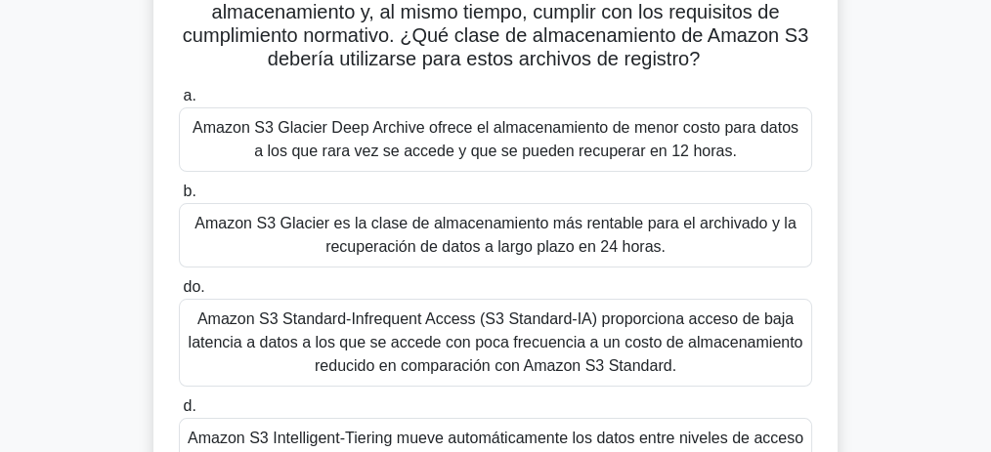
click at [412, 233] on font "Amazon S3 Glacier es la clase de almacenamiento más rentable para el archivado …" at bounding box center [494, 235] width 601 height 40
click at [179, 198] on input "b. Amazon S3 Glacier es la clase de almacenamiento más rentable para el archiva…" at bounding box center [179, 192] width 0 height 13
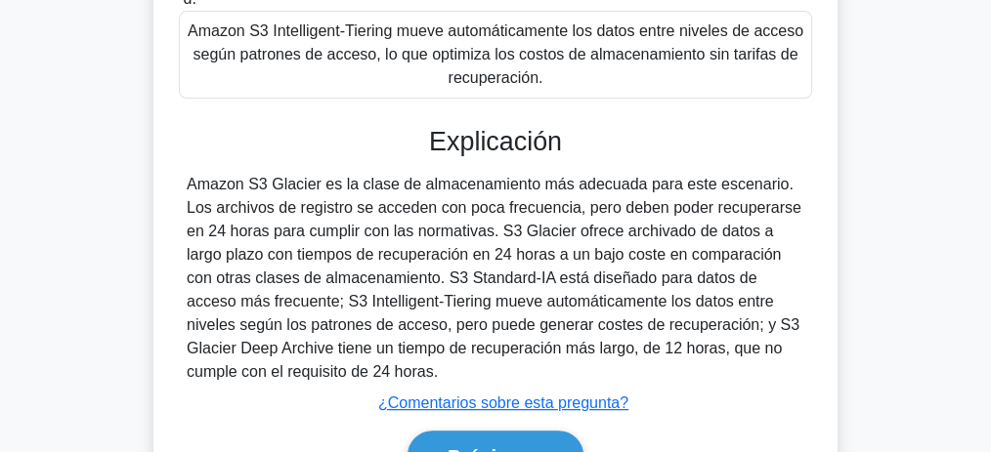
scroll to position [749, 0]
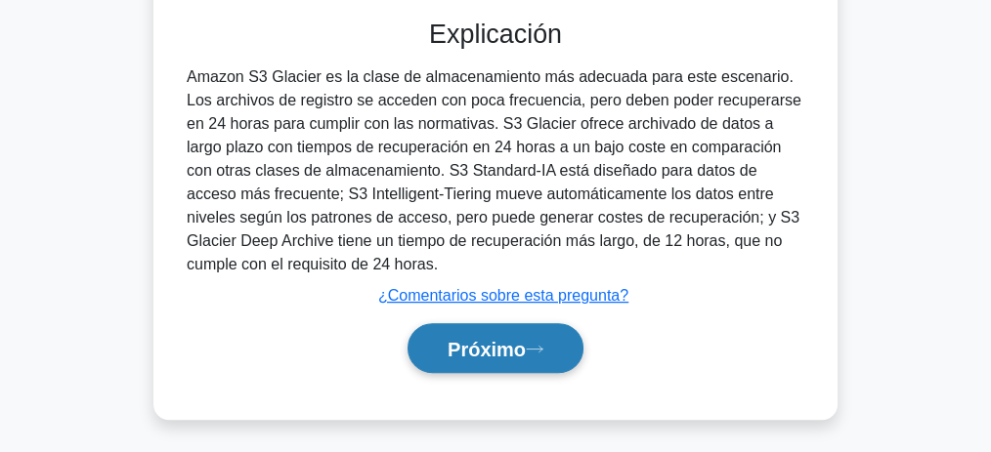
click at [474, 331] on button "Próximo" at bounding box center [495, 348] width 176 height 50
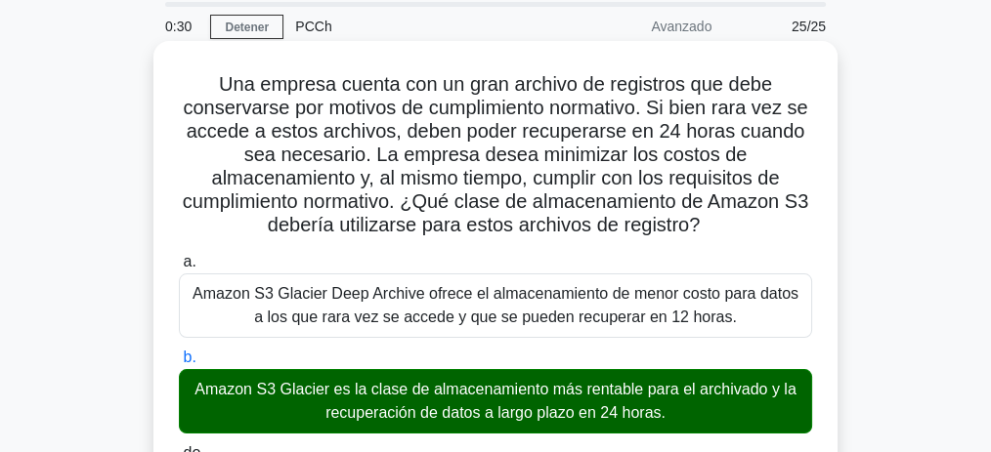
scroll to position [0, 0]
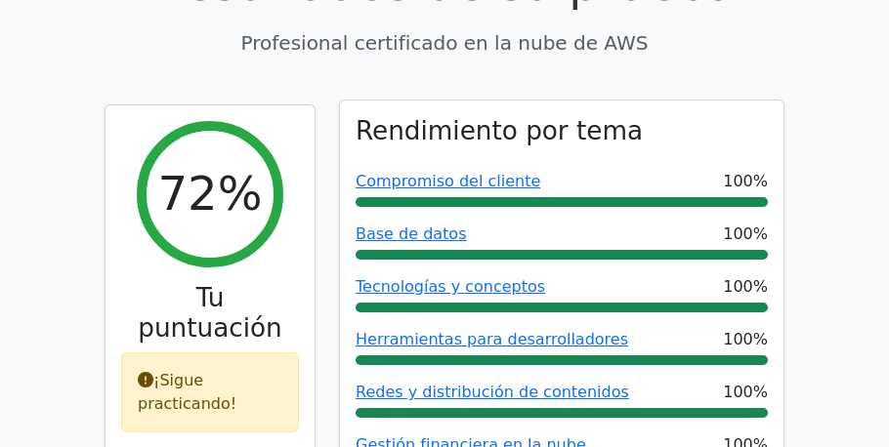
scroll to position [14, 0]
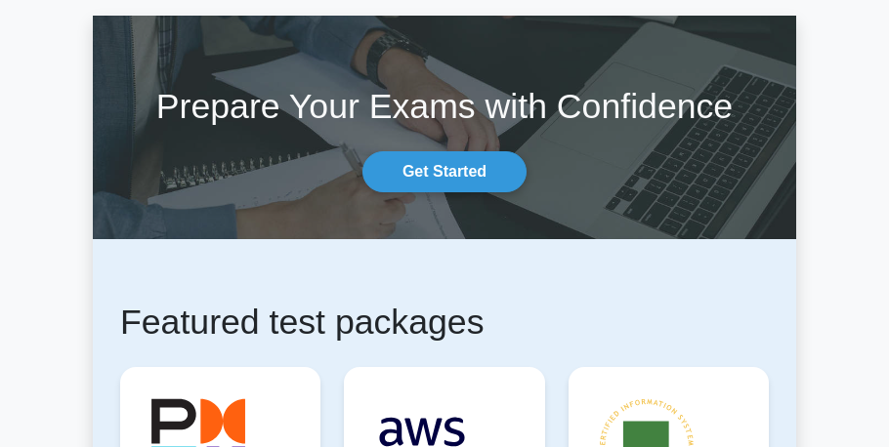
scroll to position [130, 0]
